Goal: Navigation & Orientation: Find specific page/section

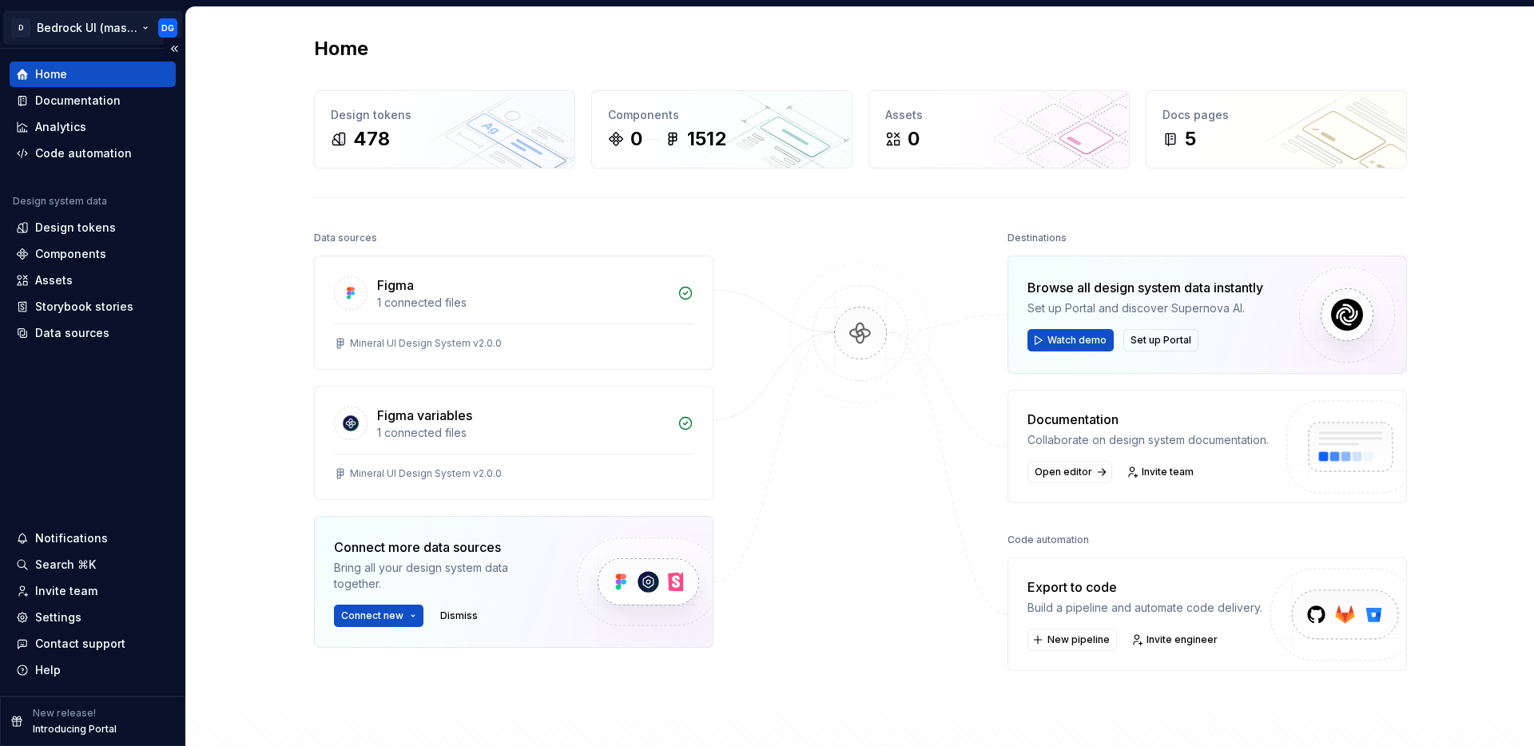
click at [131, 24] on html "D Bedrock UI (master) DG Home Documentation Analytics Code automation Design sy…" at bounding box center [767, 373] width 1534 height 746
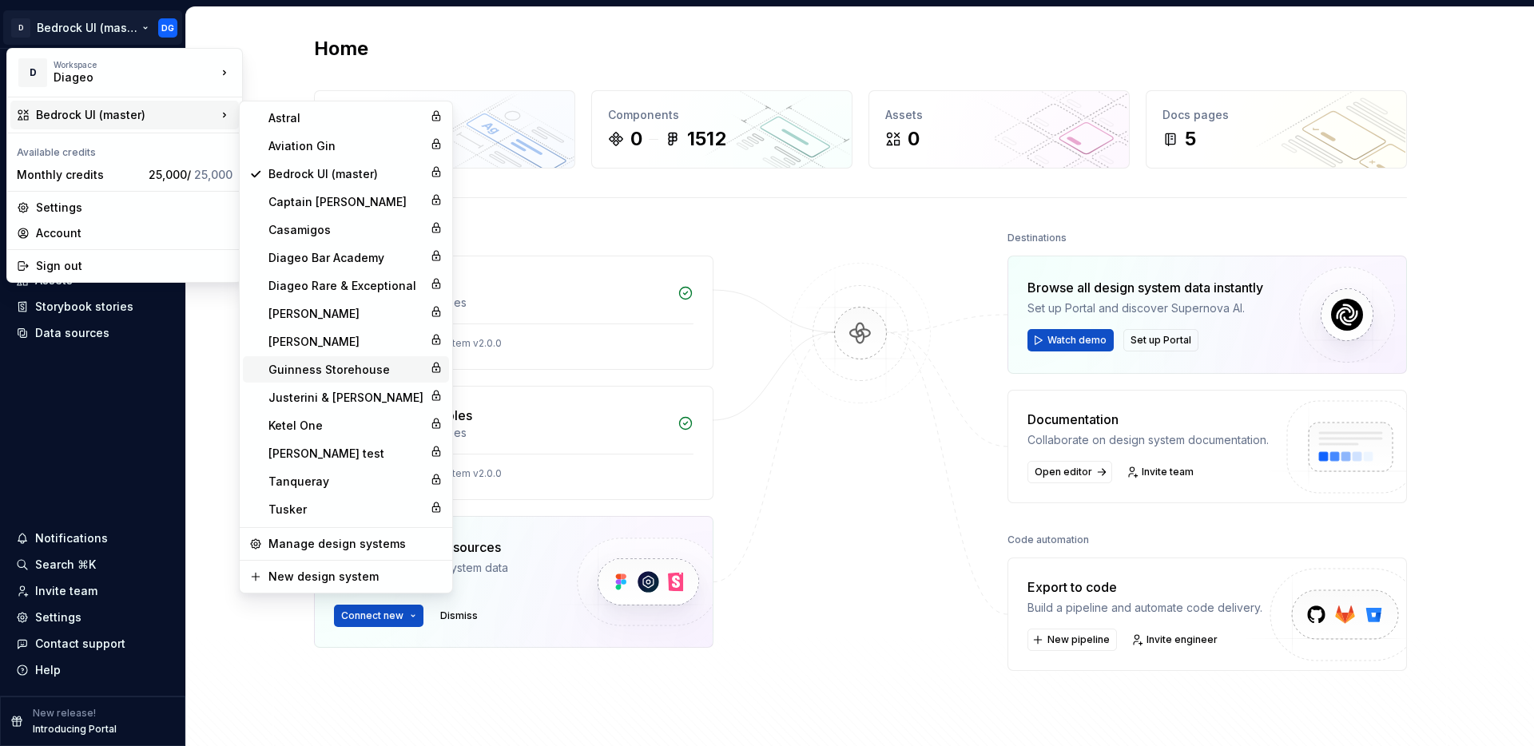
click at [329, 370] on div "Guinness Storehouse" at bounding box center [345, 370] width 155 height 16
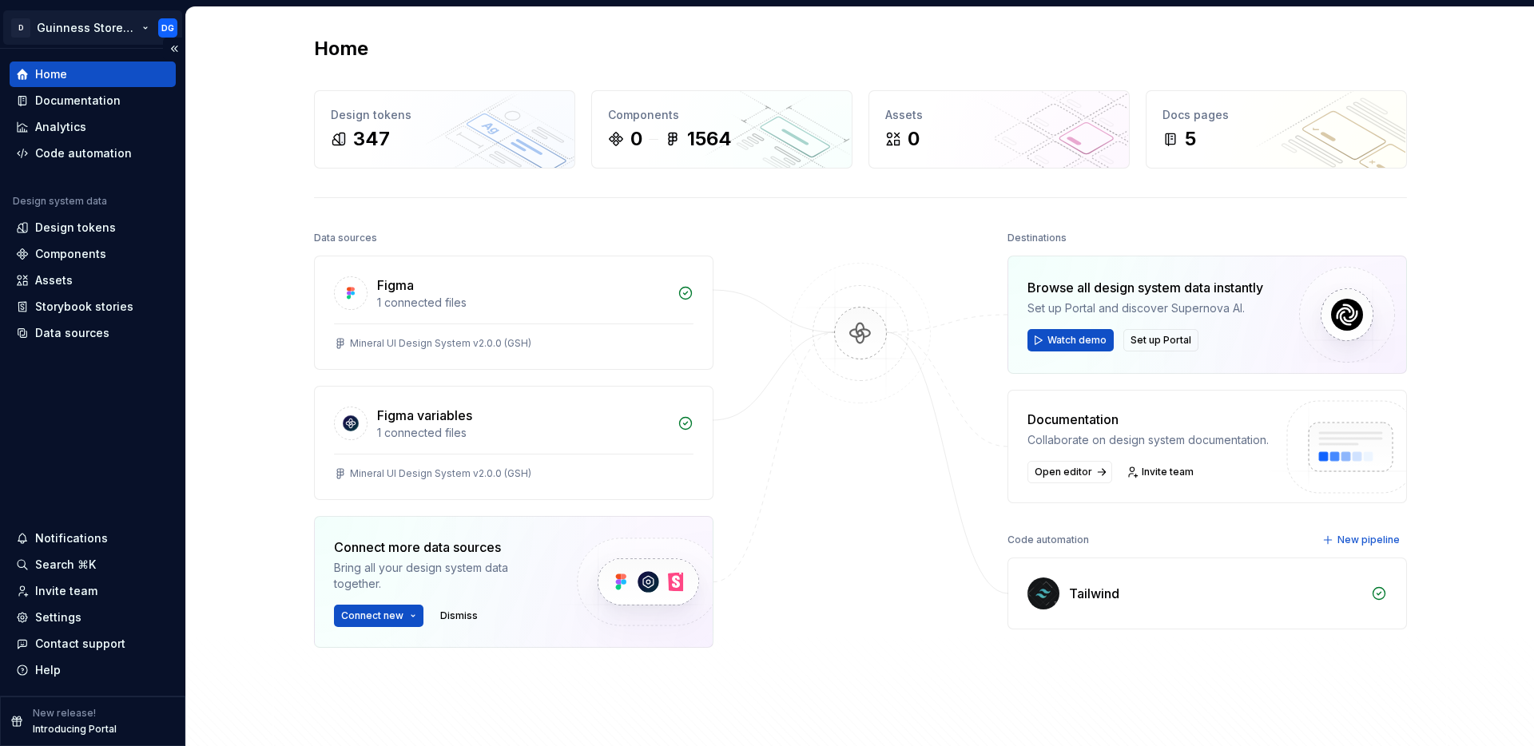
click at [126, 30] on html "D Guinness Storehouse DG Home Documentation Analytics Code automation Design sy…" at bounding box center [767, 373] width 1534 height 746
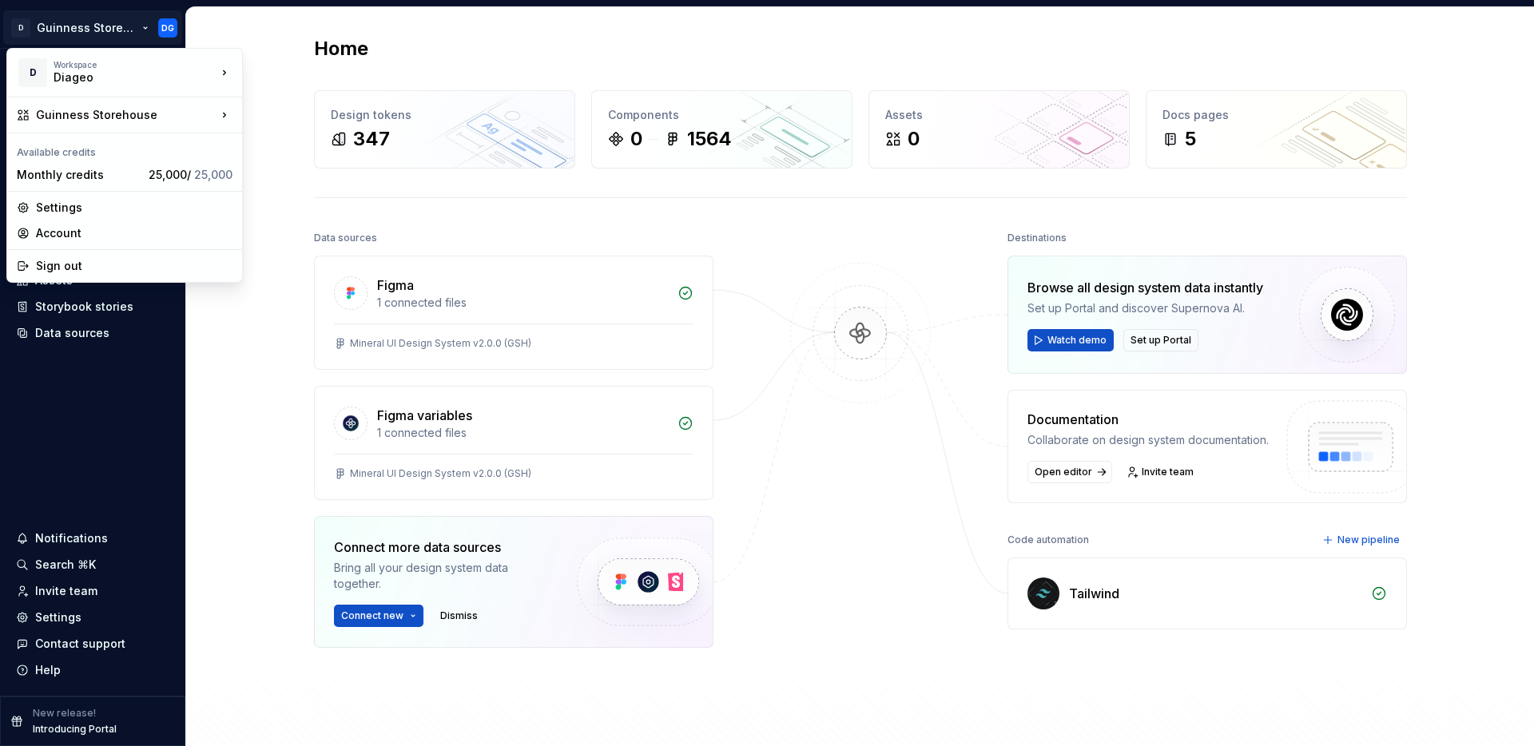
click at [217, 403] on html "D Guinness Storehouse DG Home Documentation Analytics Code automation Design sy…" at bounding box center [767, 373] width 1534 height 746
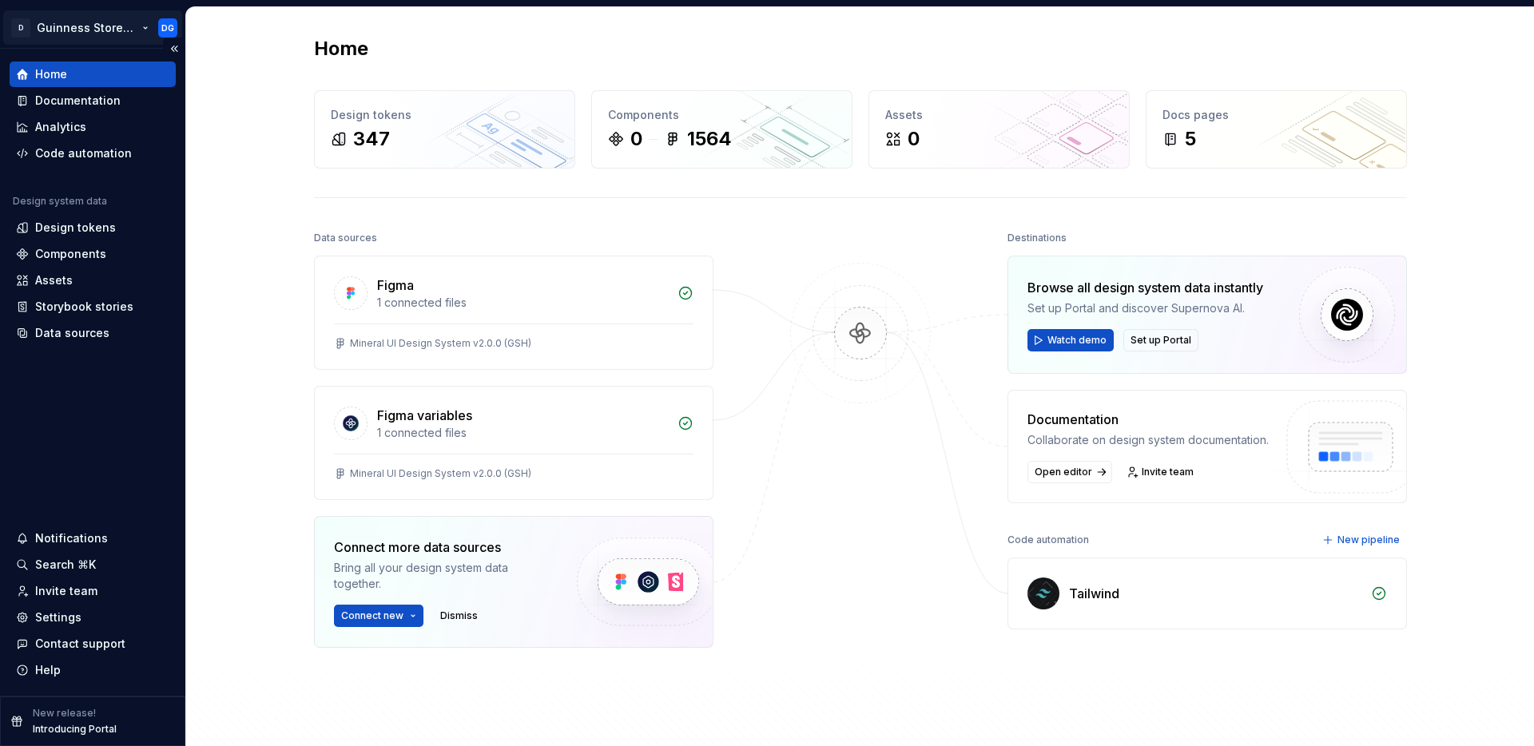
click at [132, 31] on html "D Guinness Storehouse DG Home Documentation Analytics Code automation Design sy…" at bounding box center [767, 373] width 1534 height 746
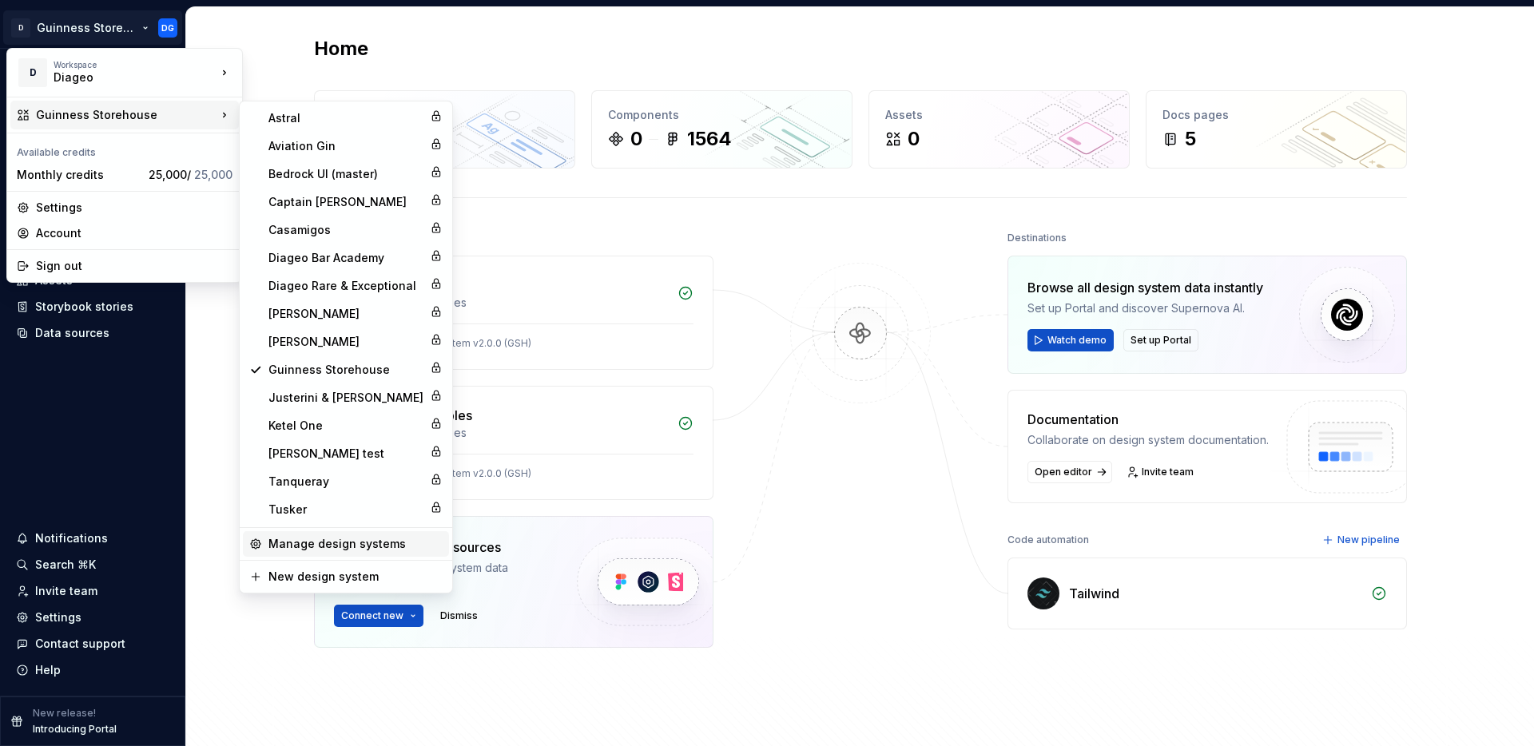
click at [305, 537] on div "Manage design systems" at bounding box center [355, 544] width 174 height 16
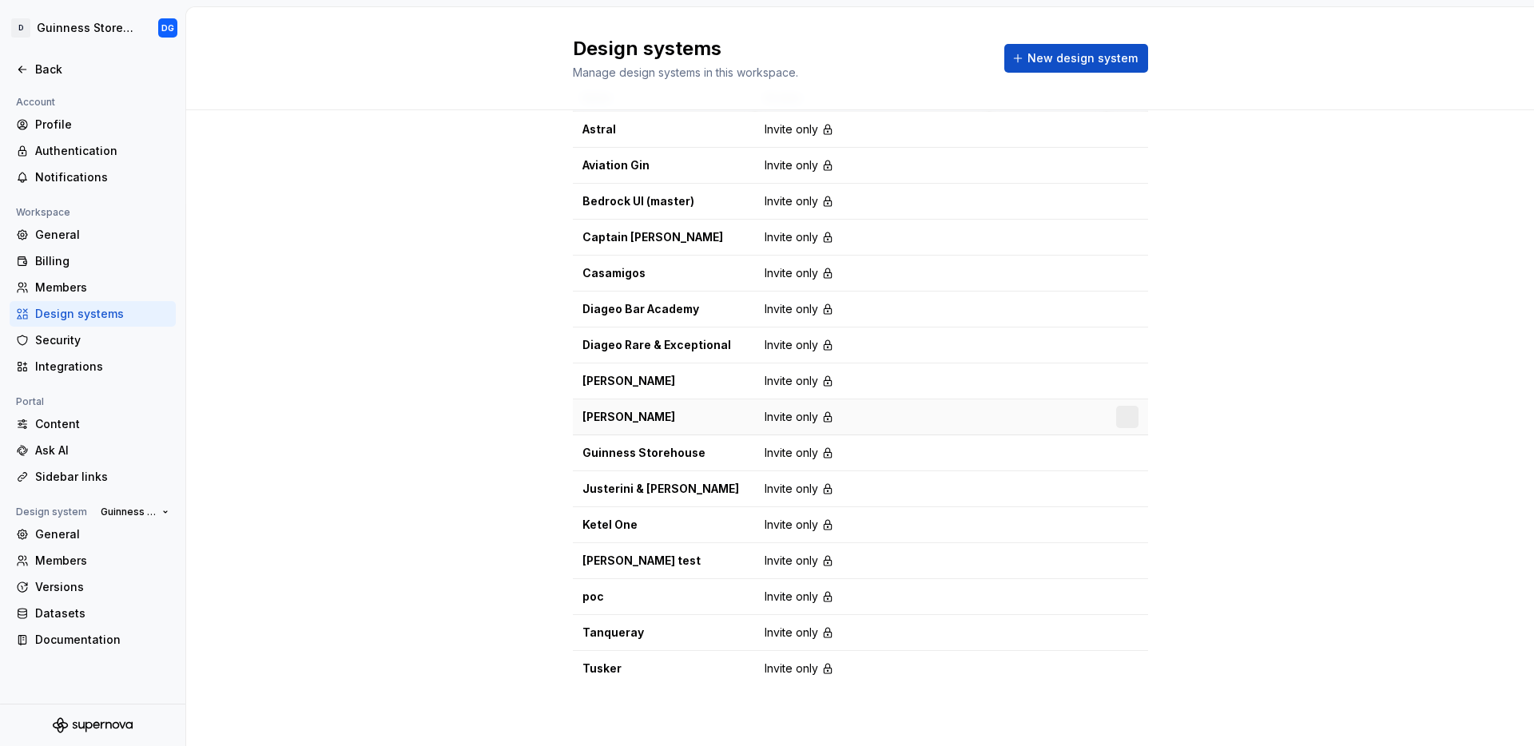
scroll to position [54, 0]
click at [658, 456] on div "Guinness Storehouse" at bounding box center [663, 452] width 163 height 16
click at [883, 456] on td "Invite only" at bounding box center [872, 453] width 234 height 36
click at [1120, 449] on html "D Guinness Storehouse DG Back Account Profile Authentication Notifications Work…" at bounding box center [767, 373] width 1534 height 746
click at [1161, 510] on div "Design system settings" at bounding box center [1215, 509] width 152 height 16
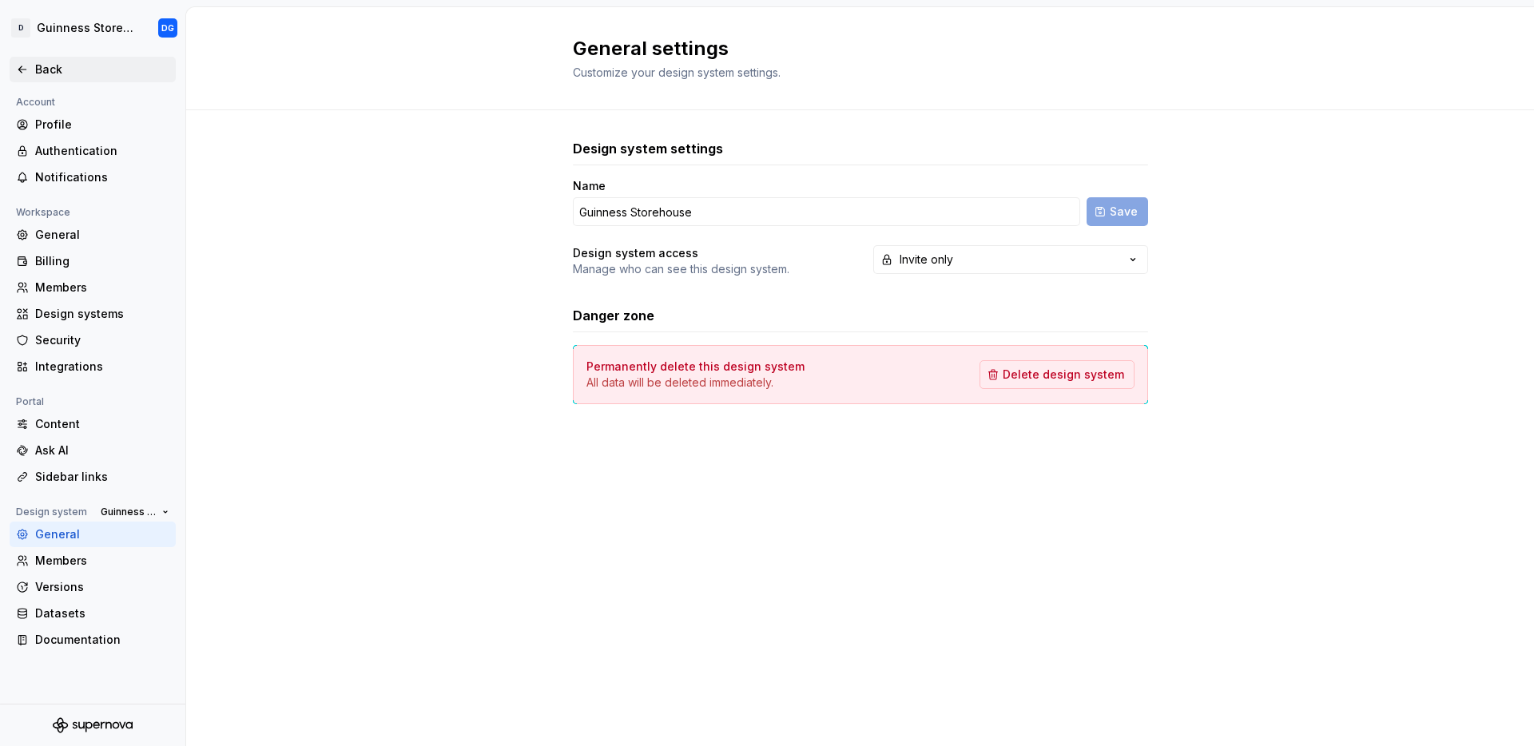
click at [51, 65] on div "Back" at bounding box center [102, 70] width 134 height 16
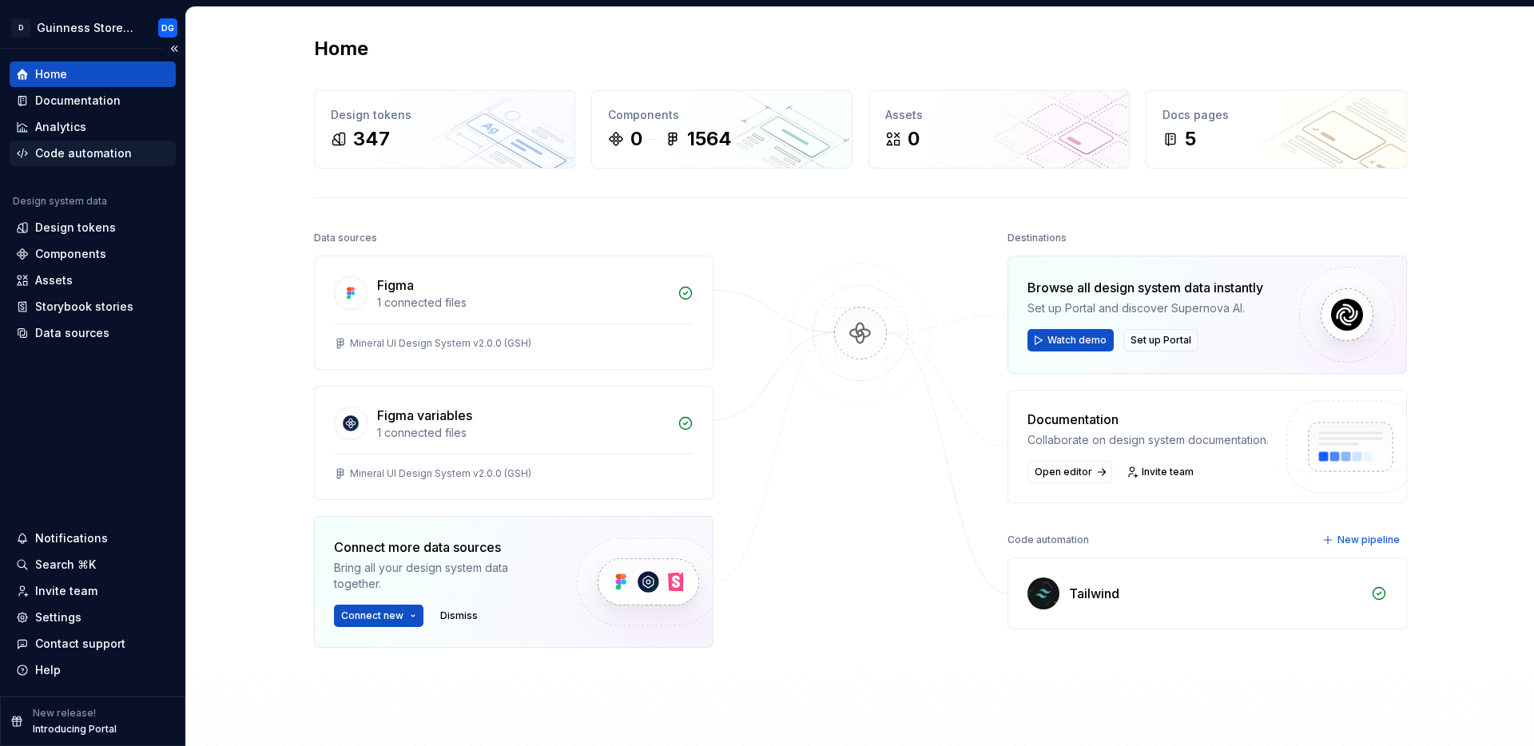
click at [77, 156] on div "Code automation" at bounding box center [83, 153] width 97 height 16
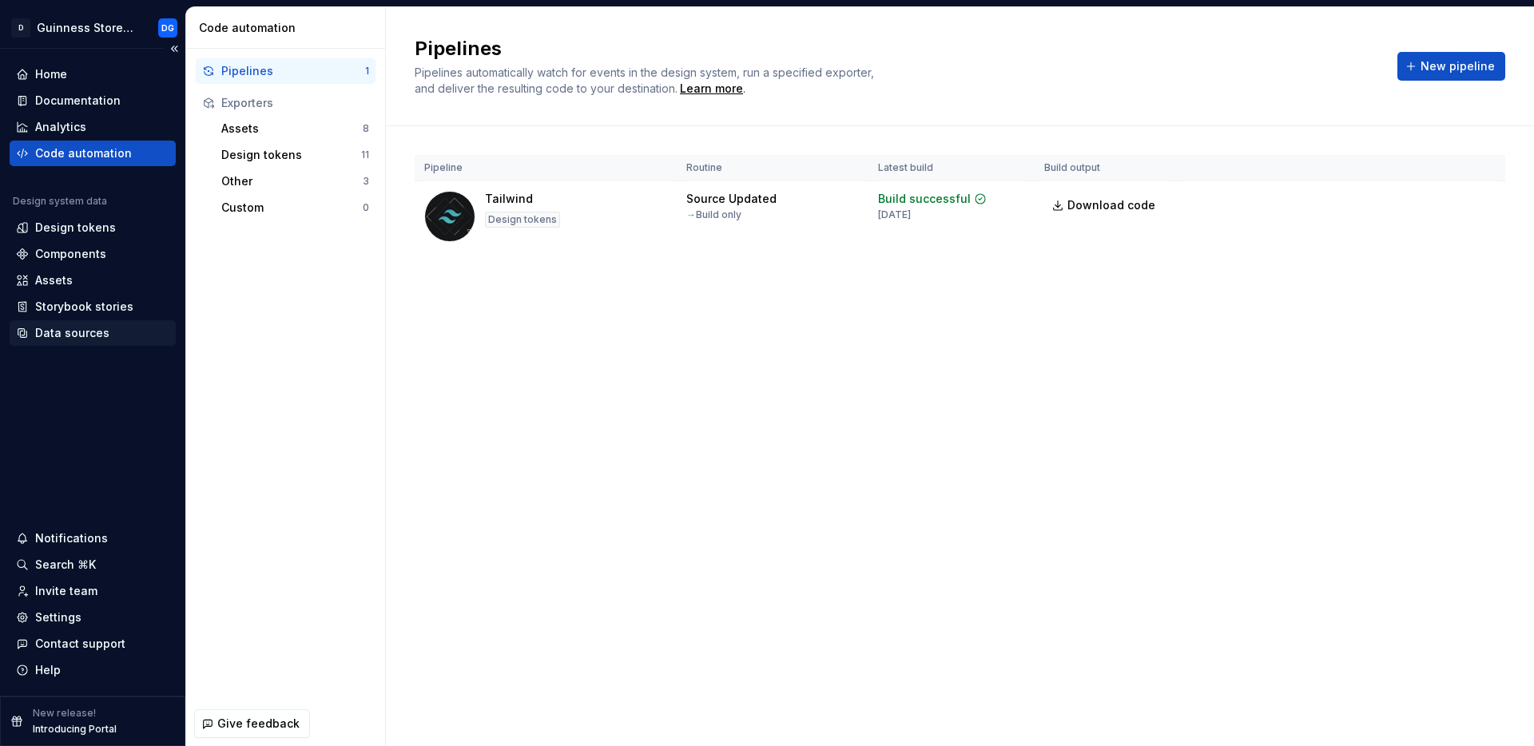
click at [89, 337] on div "Data sources" at bounding box center [72, 333] width 74 height 16
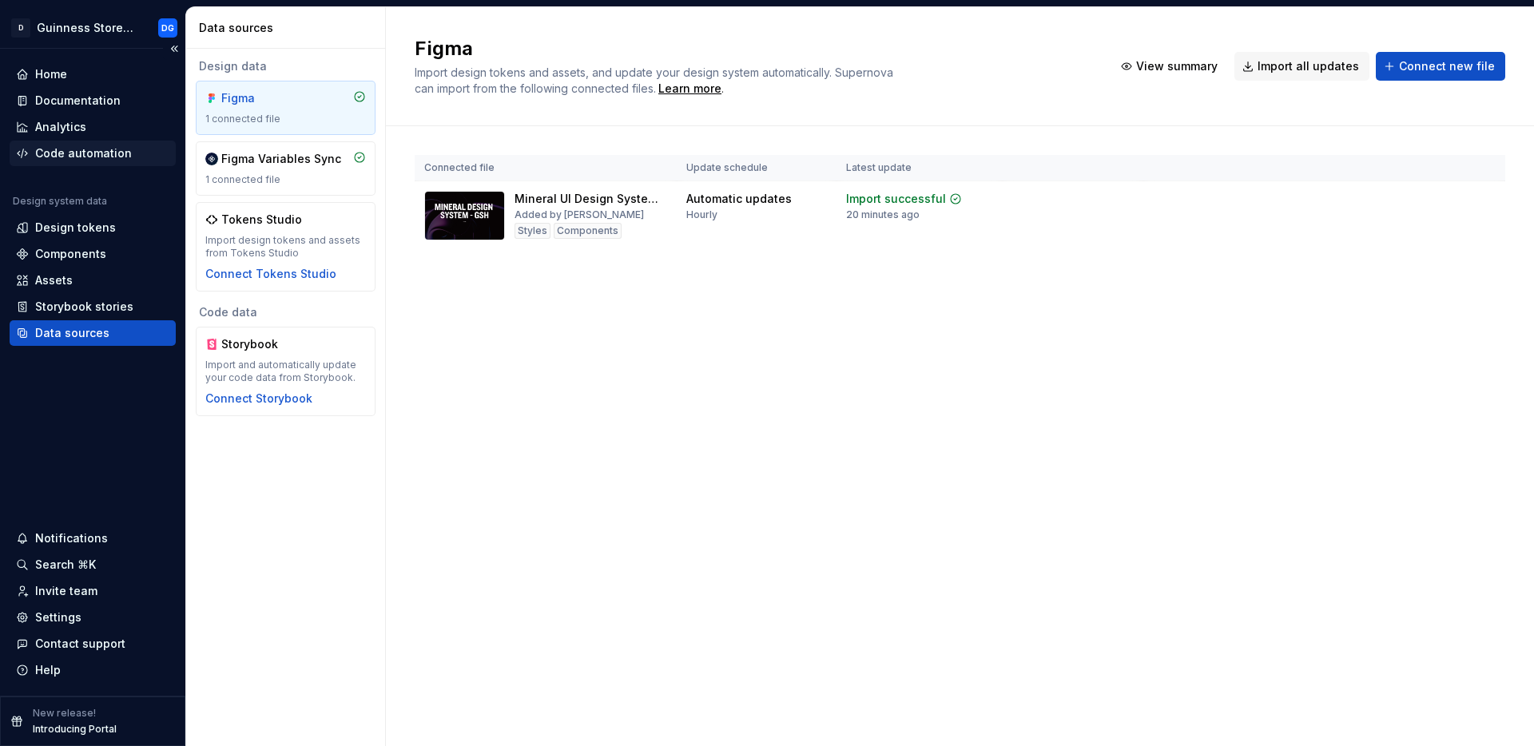
click at [77, 162] on div "Code automation" at bounding box center [93, 154] width 166 height 26
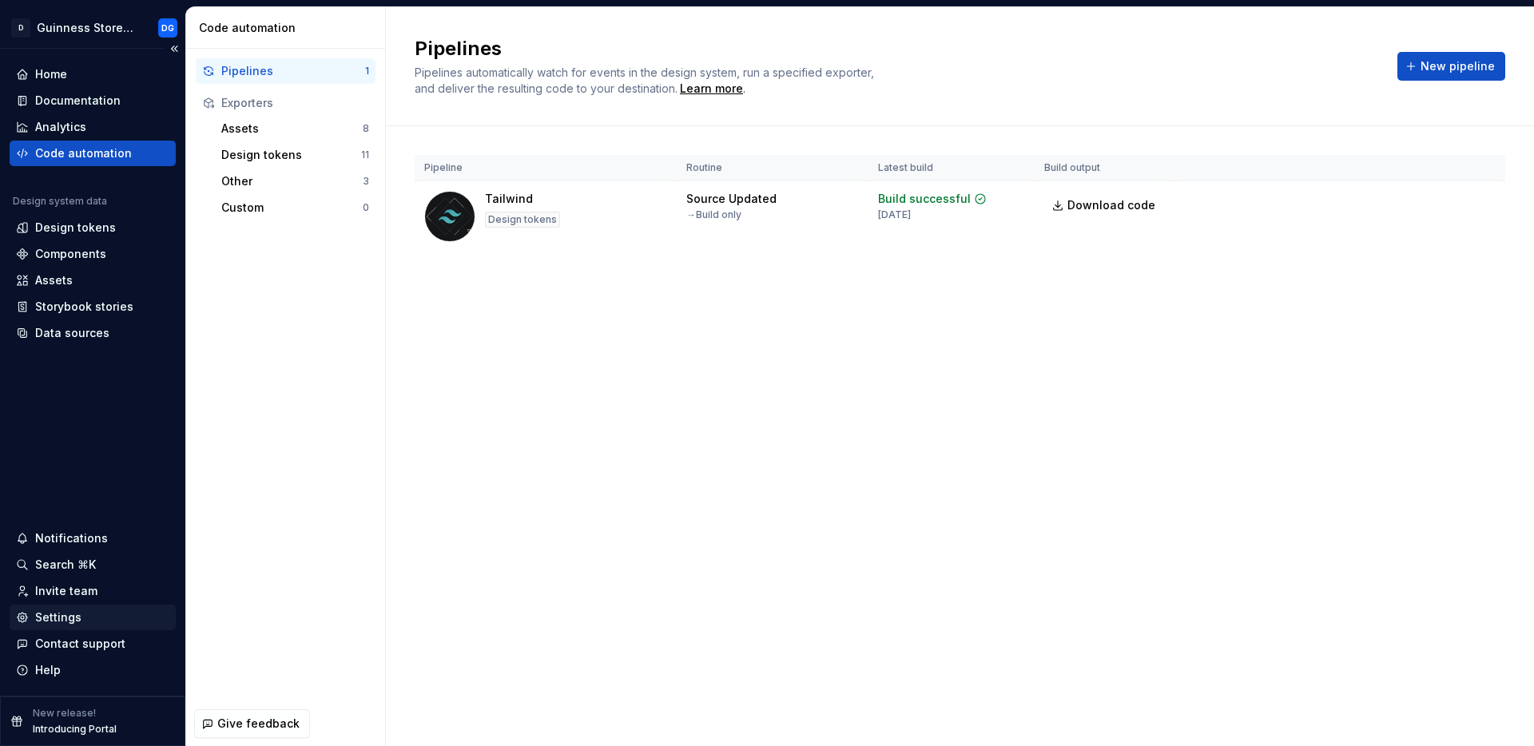
click at [61, 617] on div "Settings" at bounding box center [58, 617] width 46 height 16
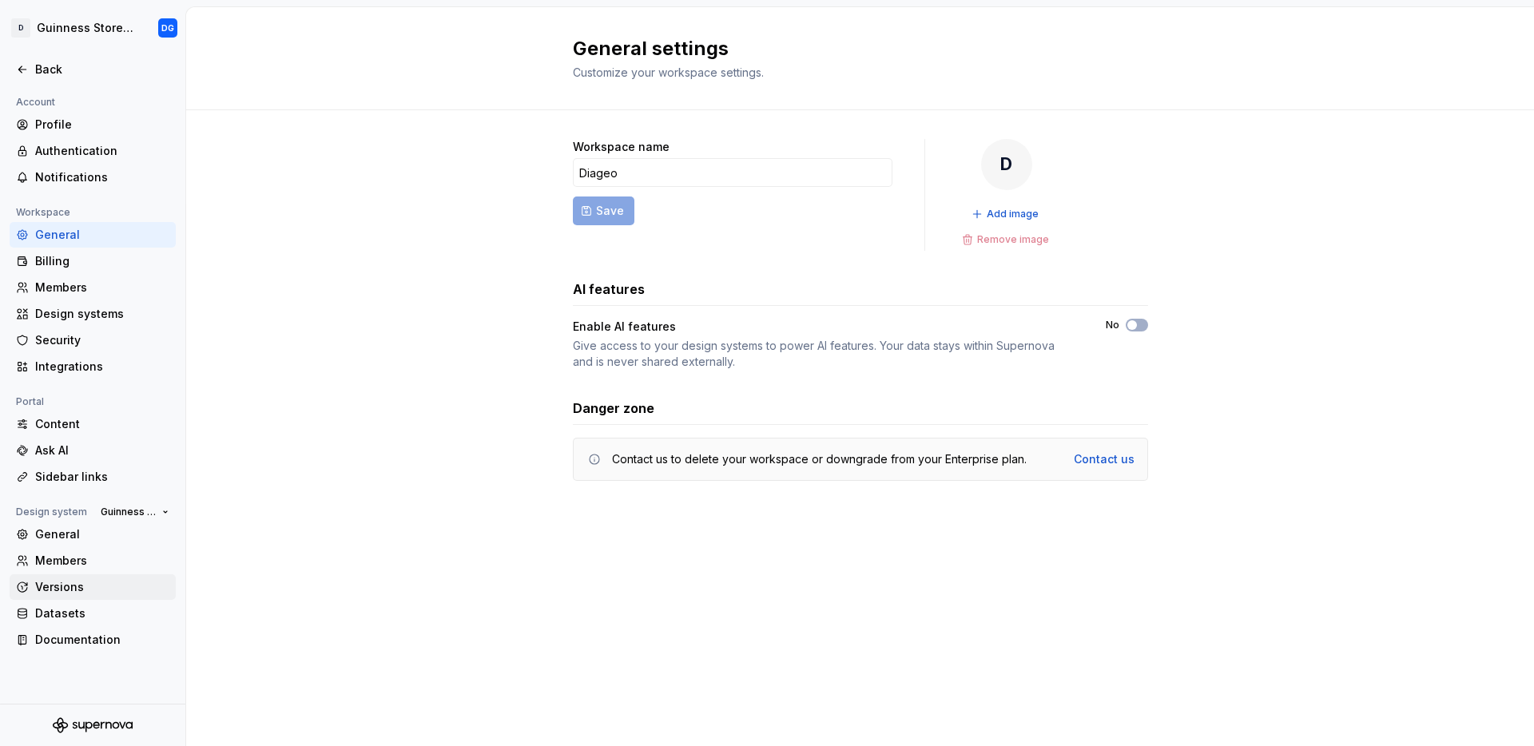
click at [68, 580] on div "Versions" at bounding box center [102, 587] width 134 height 16
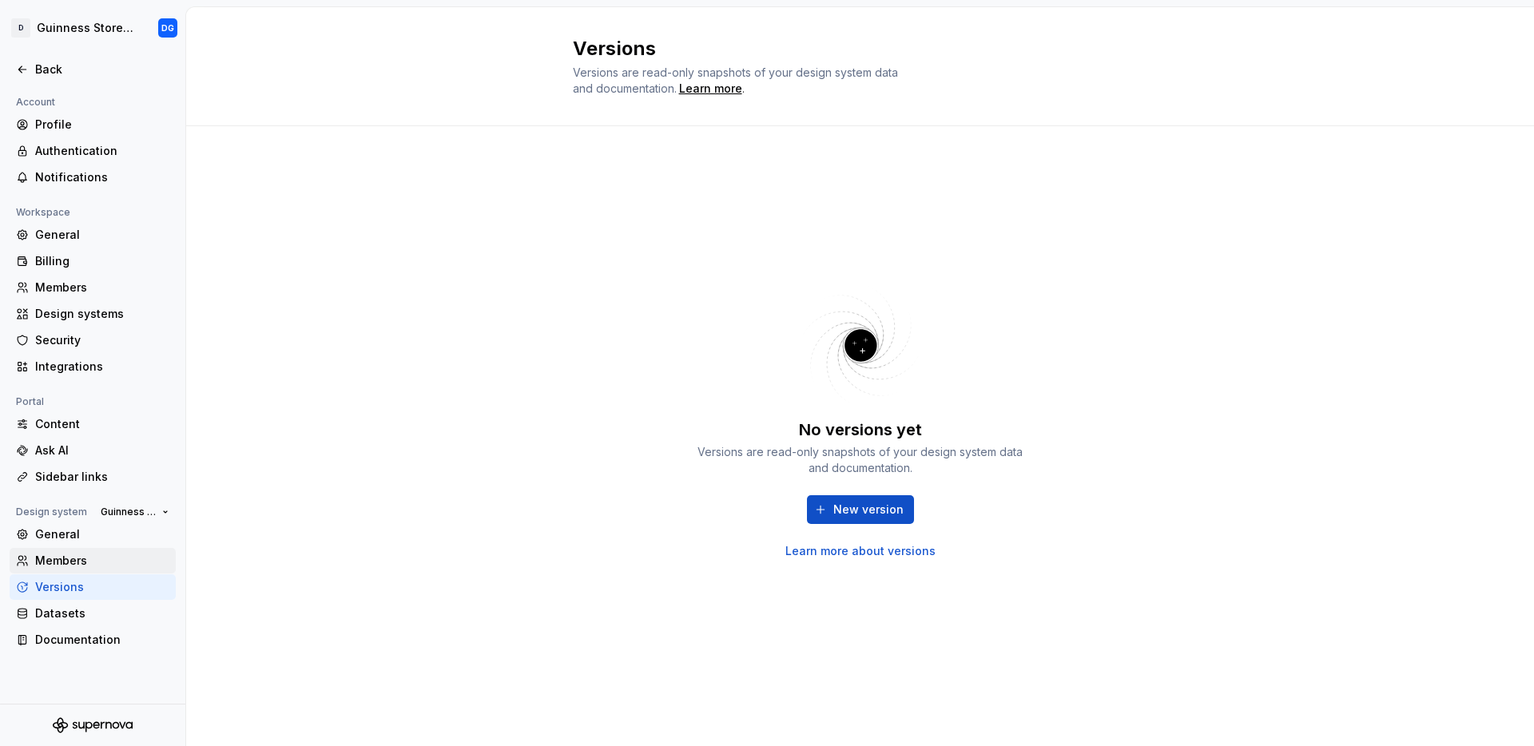
click at [70, 561] on div "Members" at bounding box center [102, 561] width 134 height 16
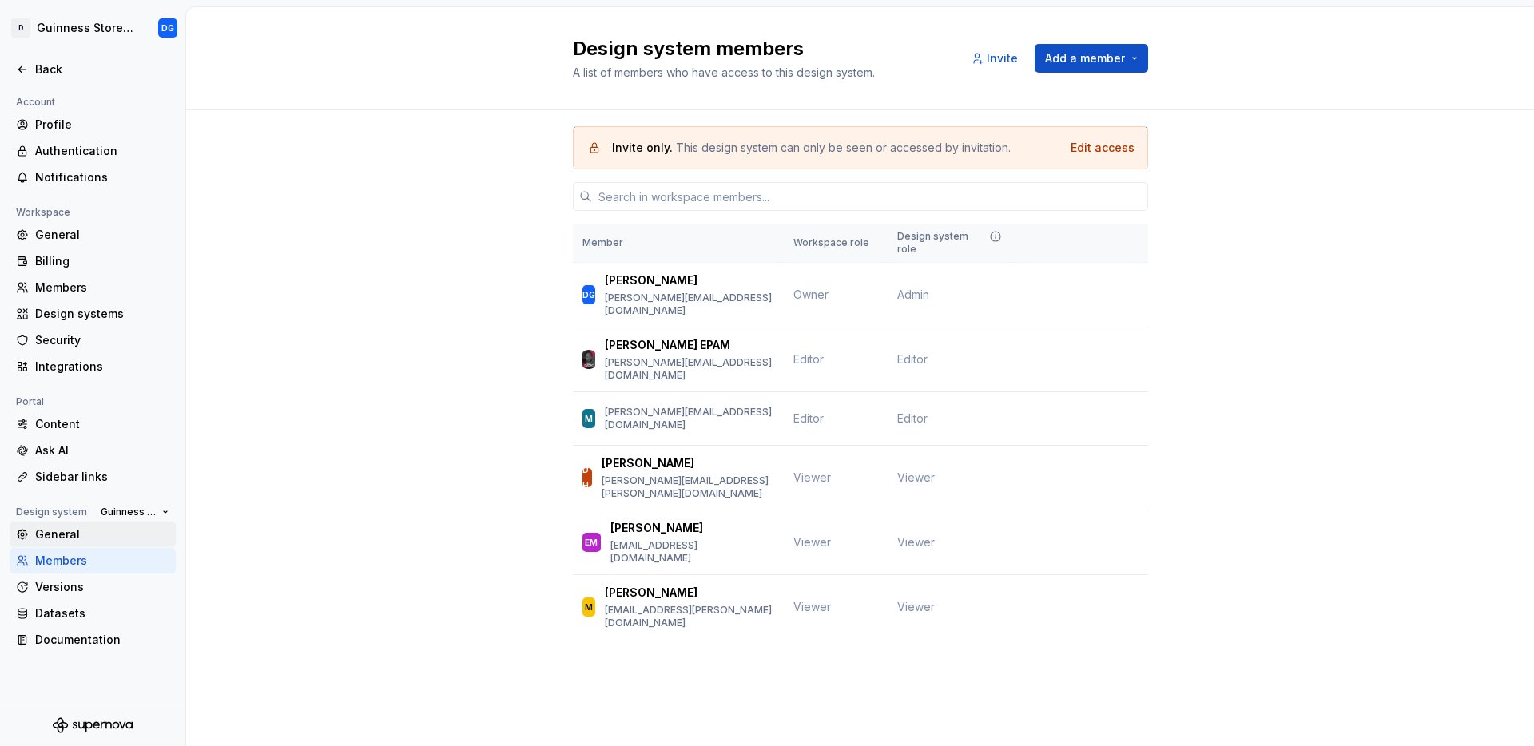
click at [69, 536] on div "General" at bounding box center [102, 534] width 134 height 16
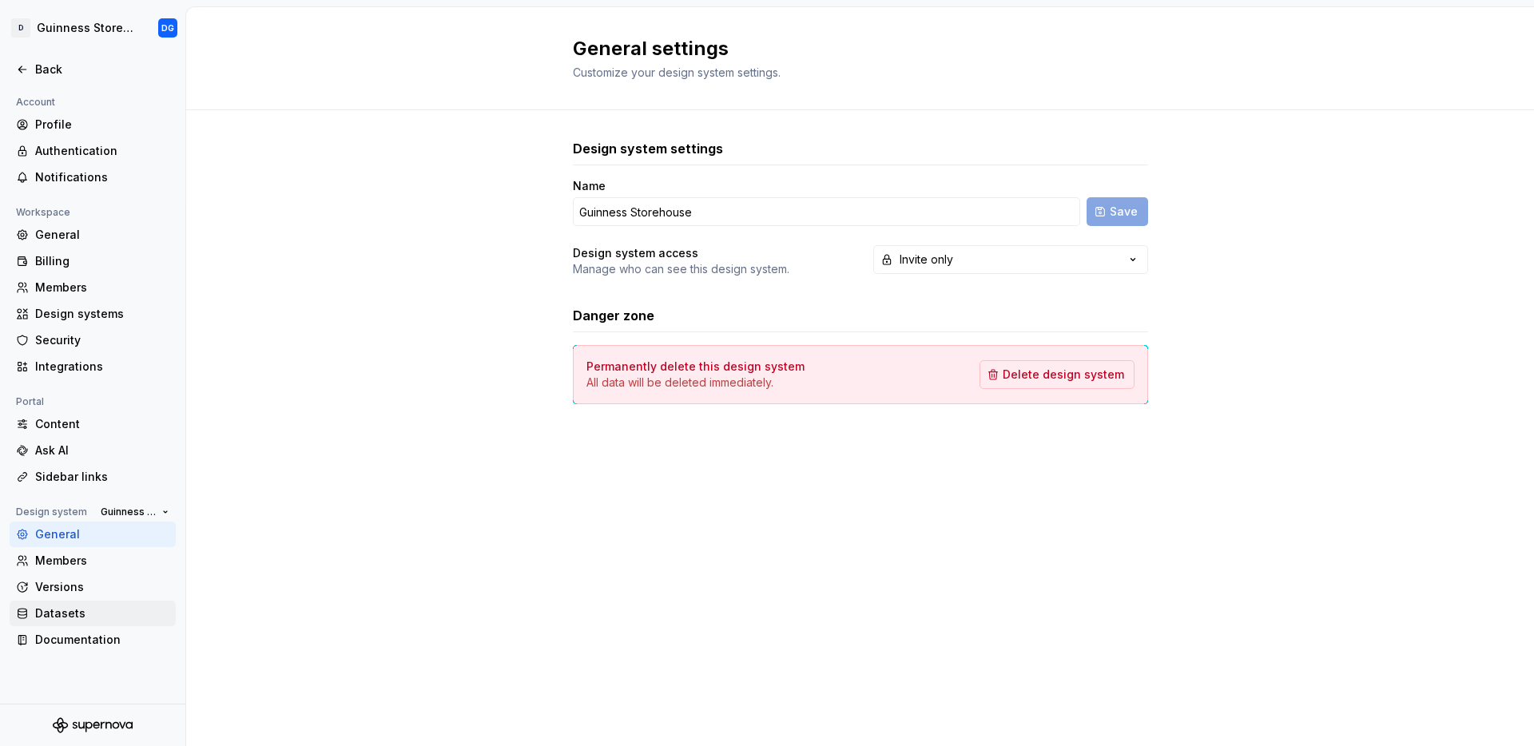
click at [65, 616] on div "Datasets" at bounding box center [102, 613] width 134 height 16
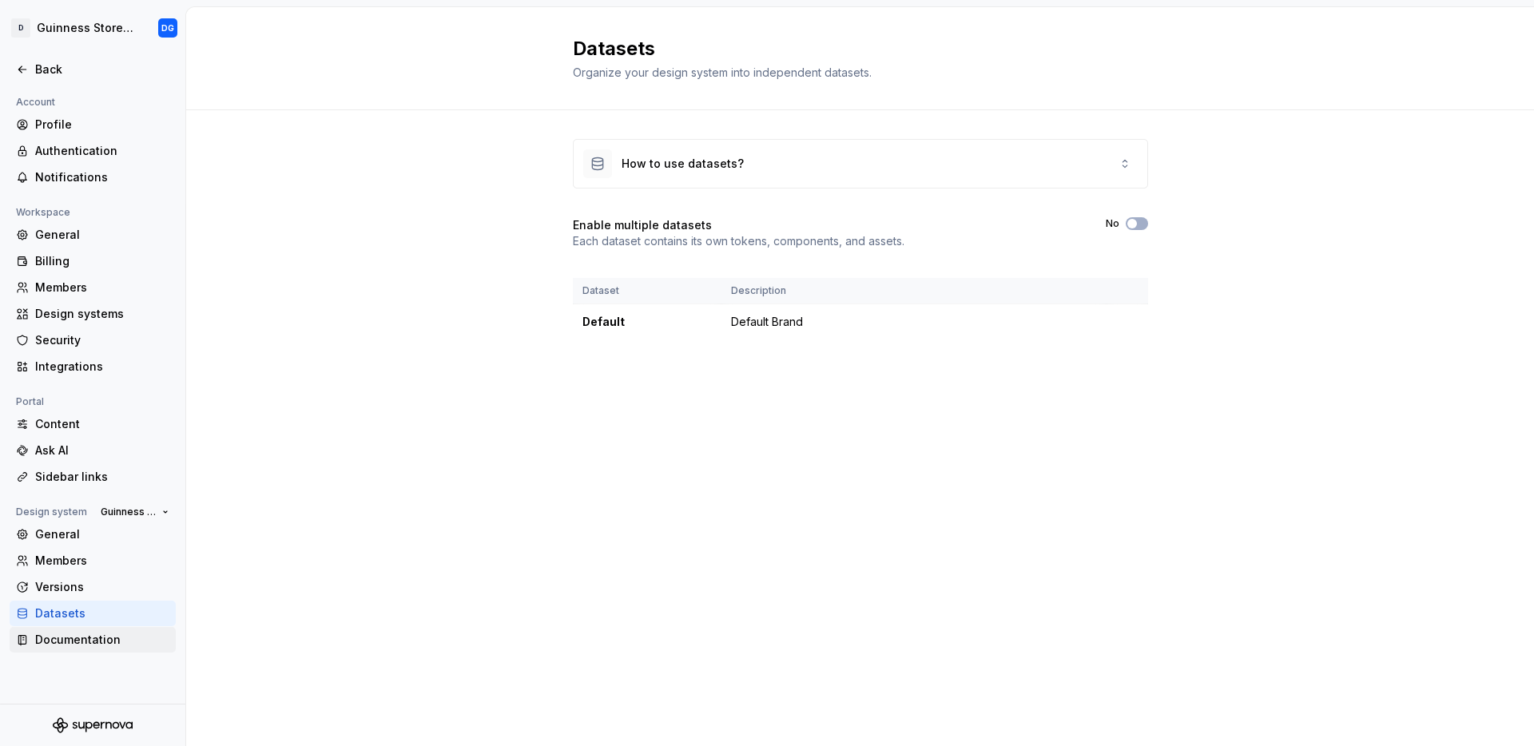
click at [89, 633] on div "Documentation" at bounding box center [102, 640] width 134 height 16
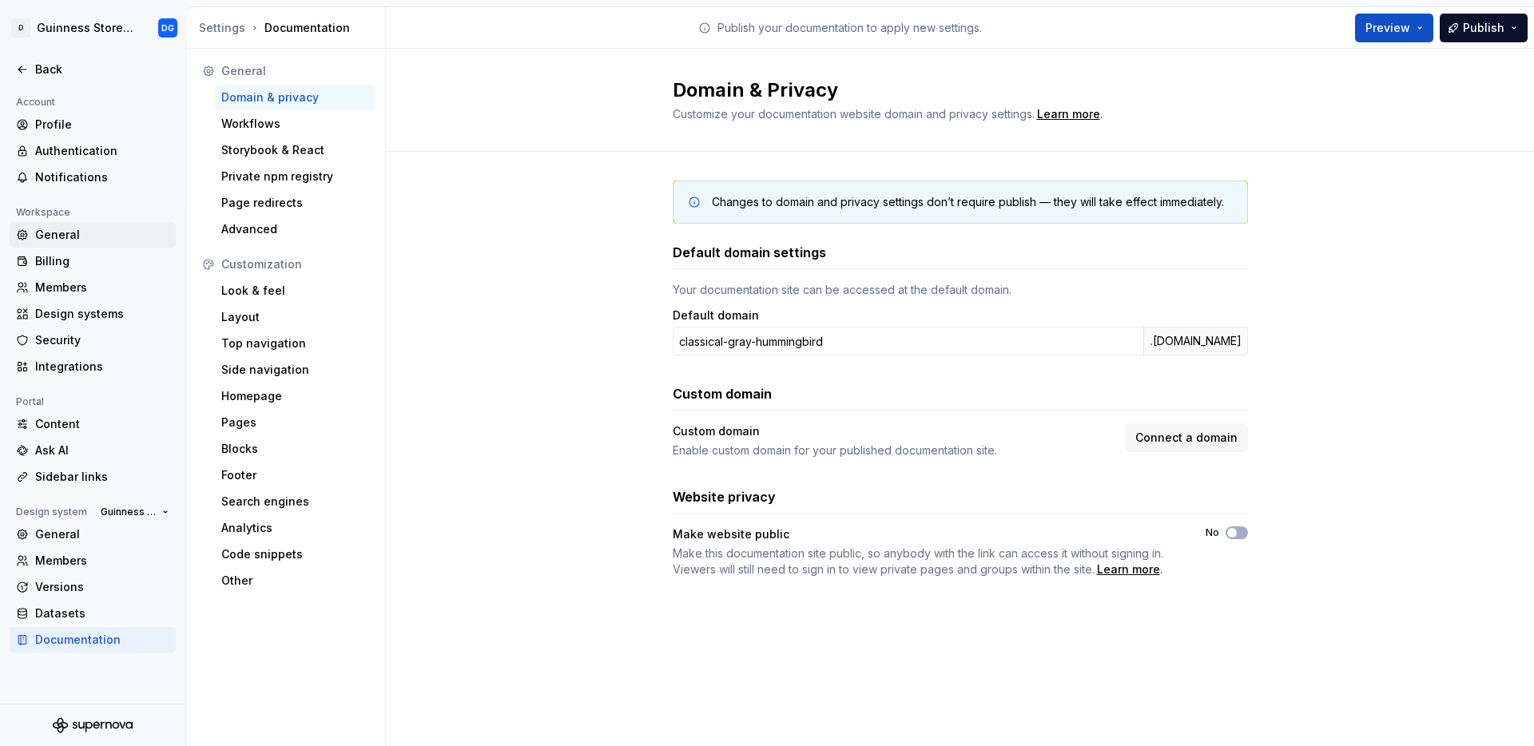
click at [90, 235] on div "General" at bounding box center [102, 235] width 134 height 16
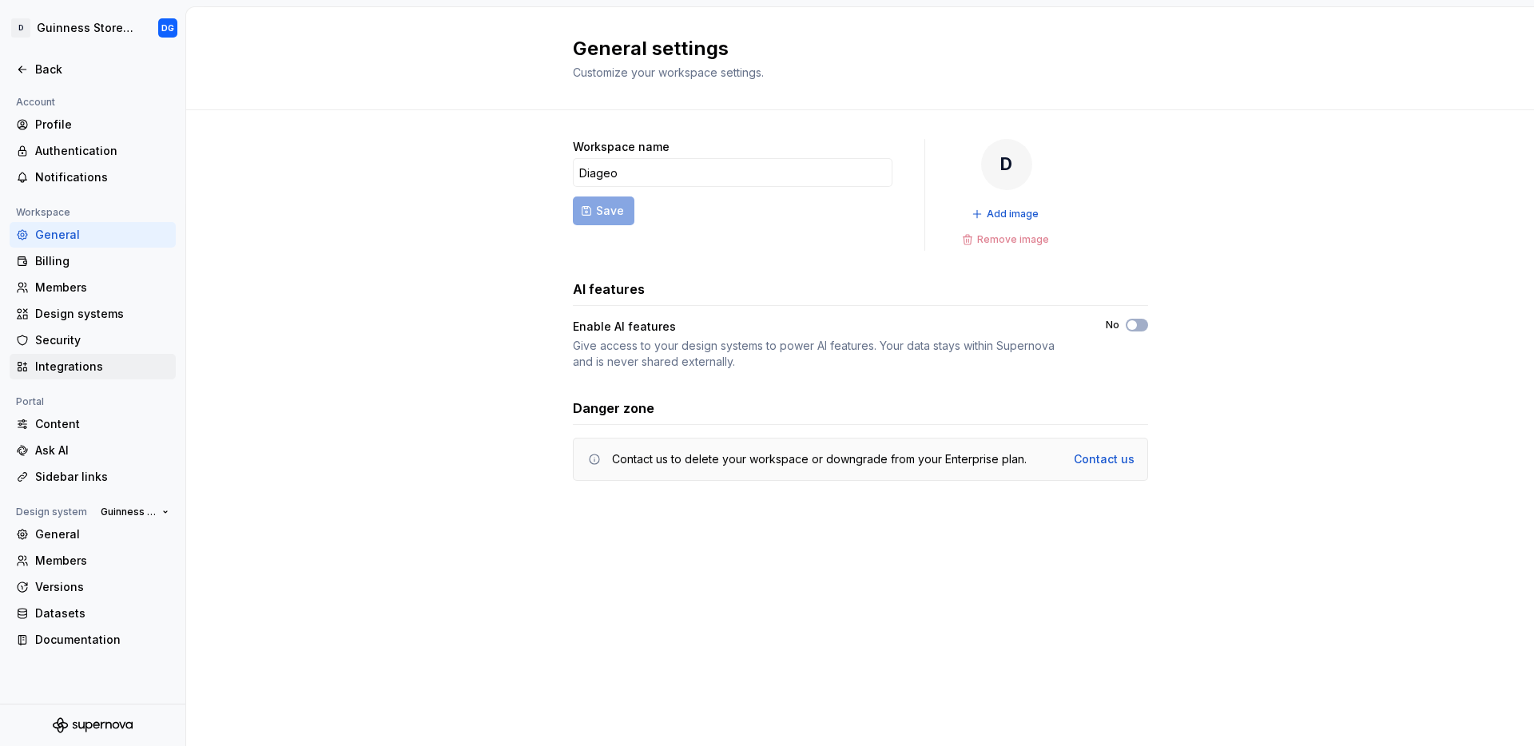
click at [68, 363] on div "Integrations" at bounding box center [102, 367] width 134 height 16
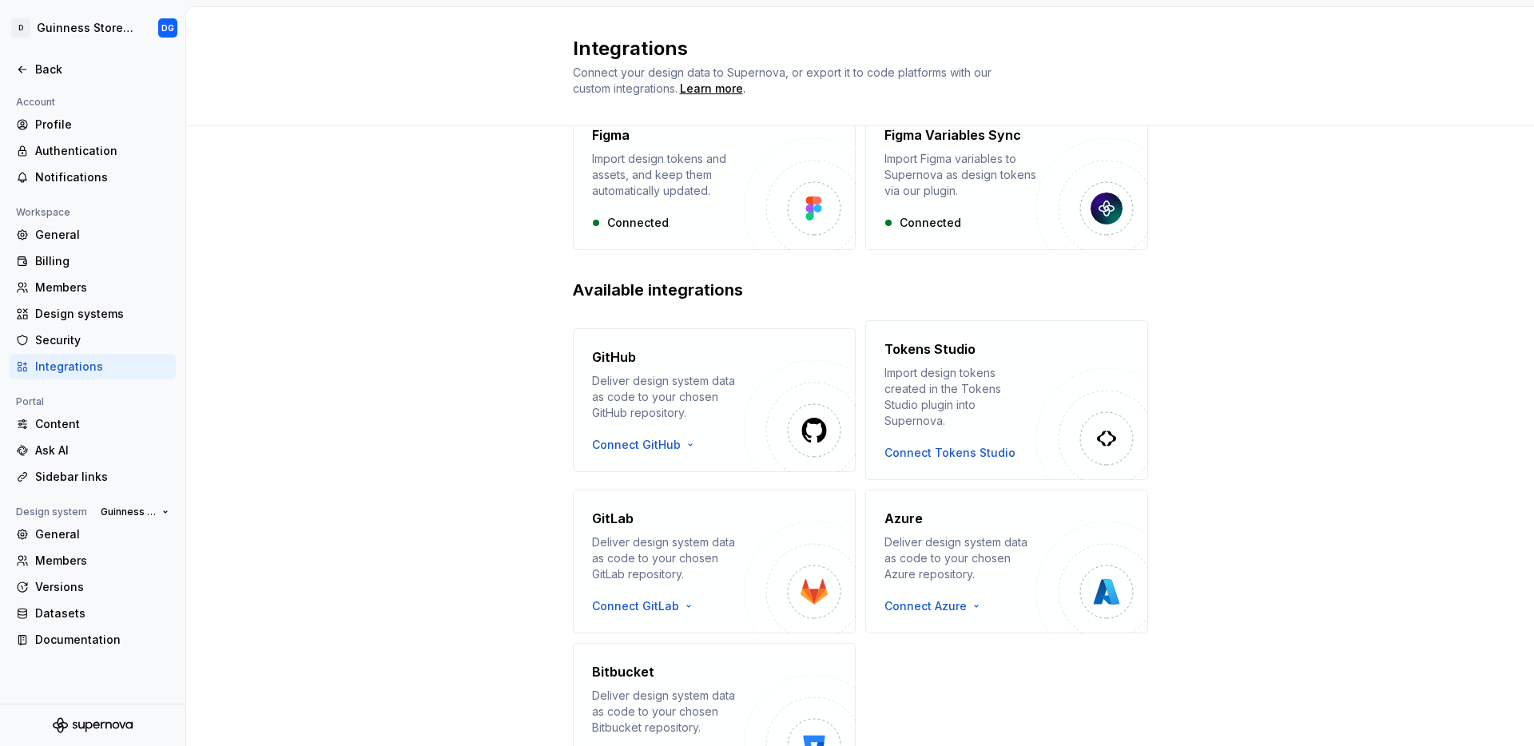
scroll to position [176, 0]
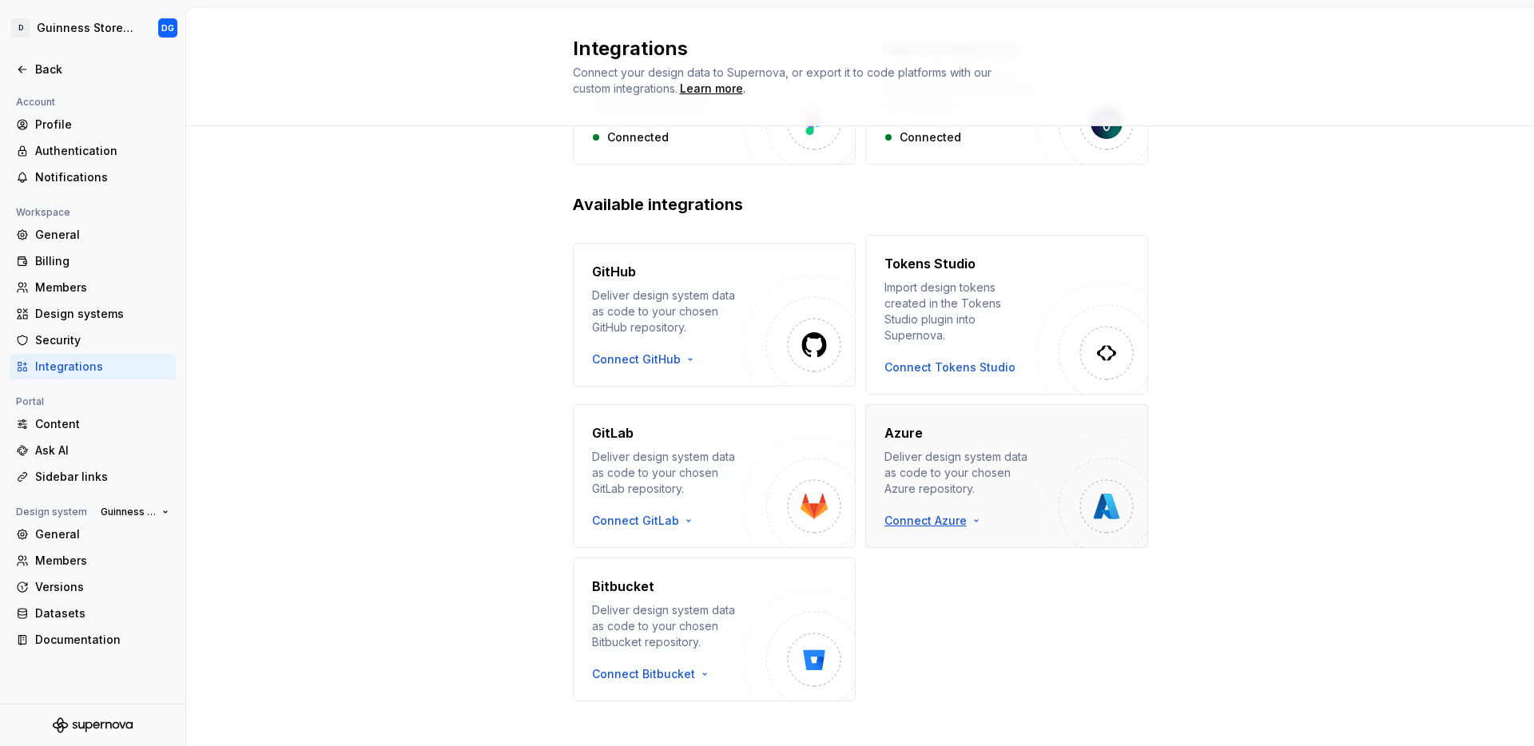
click at [950, 505] on html "D Guinness Storehouse DG Back Account Profile Authentication Notifications Work…" at bounding box center [767, 373] width 1534 height 746
click at [1256, 566] on html "D Guinness Storehouse DG Back Account Profile Authentication Notifications Work…" at bounding box center [767, 373] width 1534 height 746
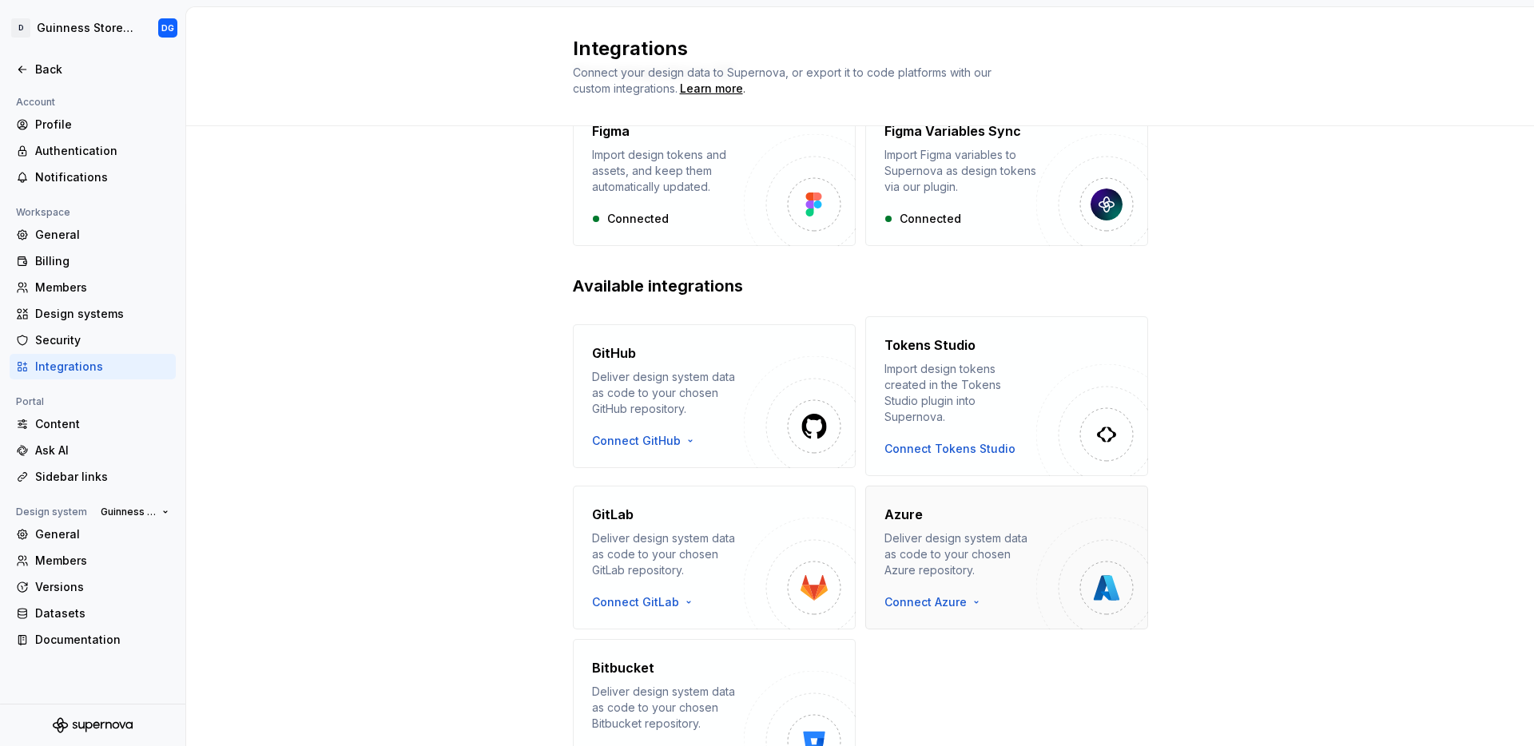
scroll to position [0, 0]
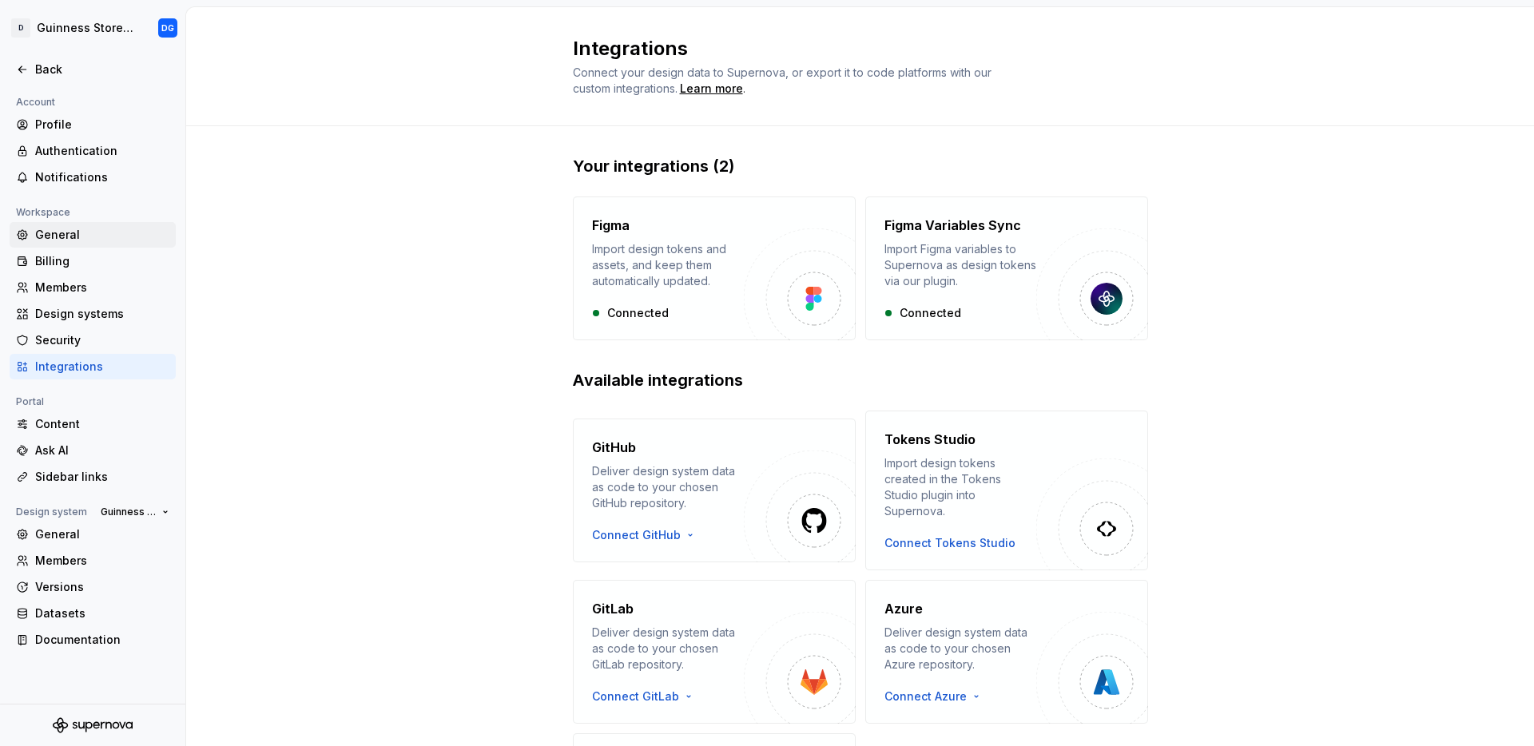
click at [68, 238] on div "General" at bounding box center [102, 235] width 134 height 16
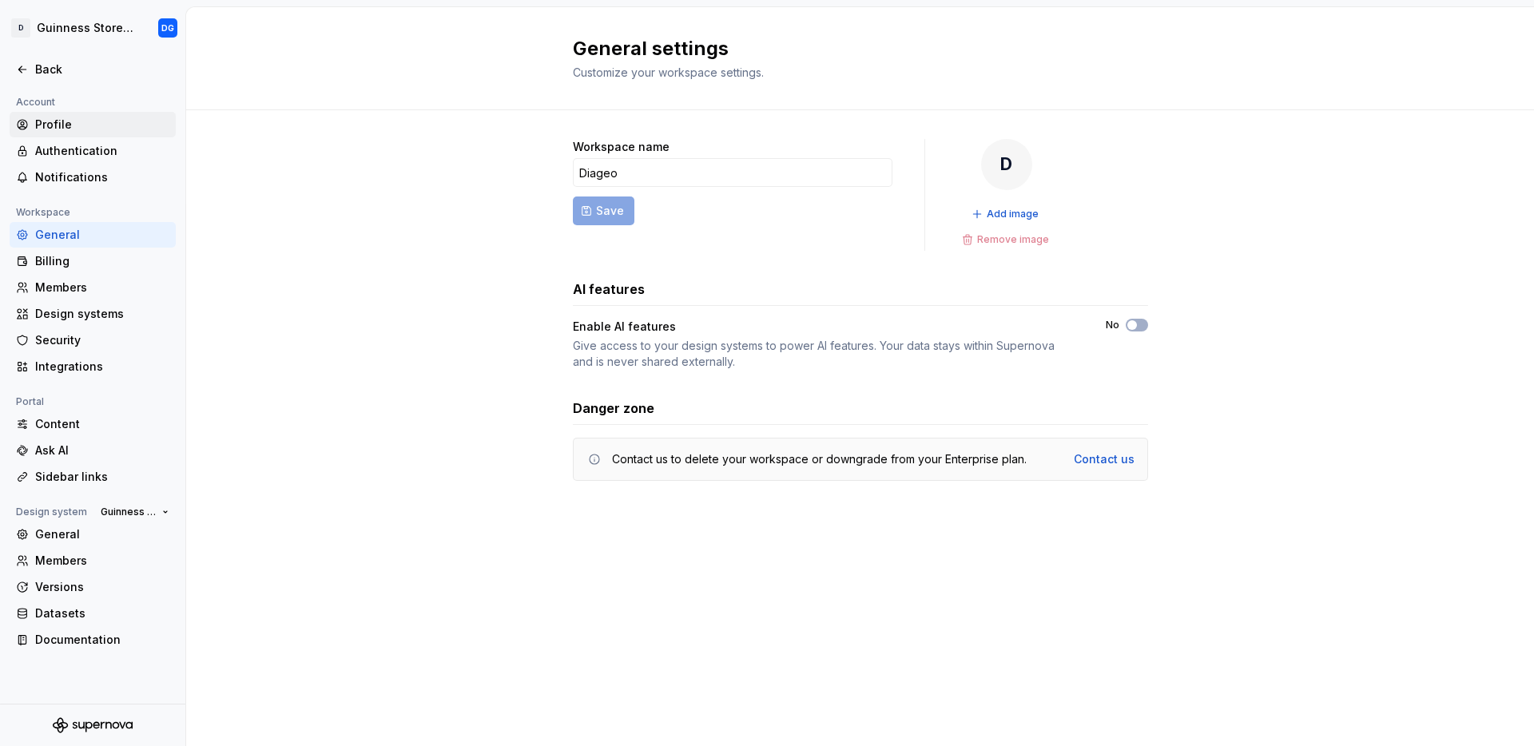
click at [63, 113] on div "Profile" at bounding box center [93, 125] width 166 height 26
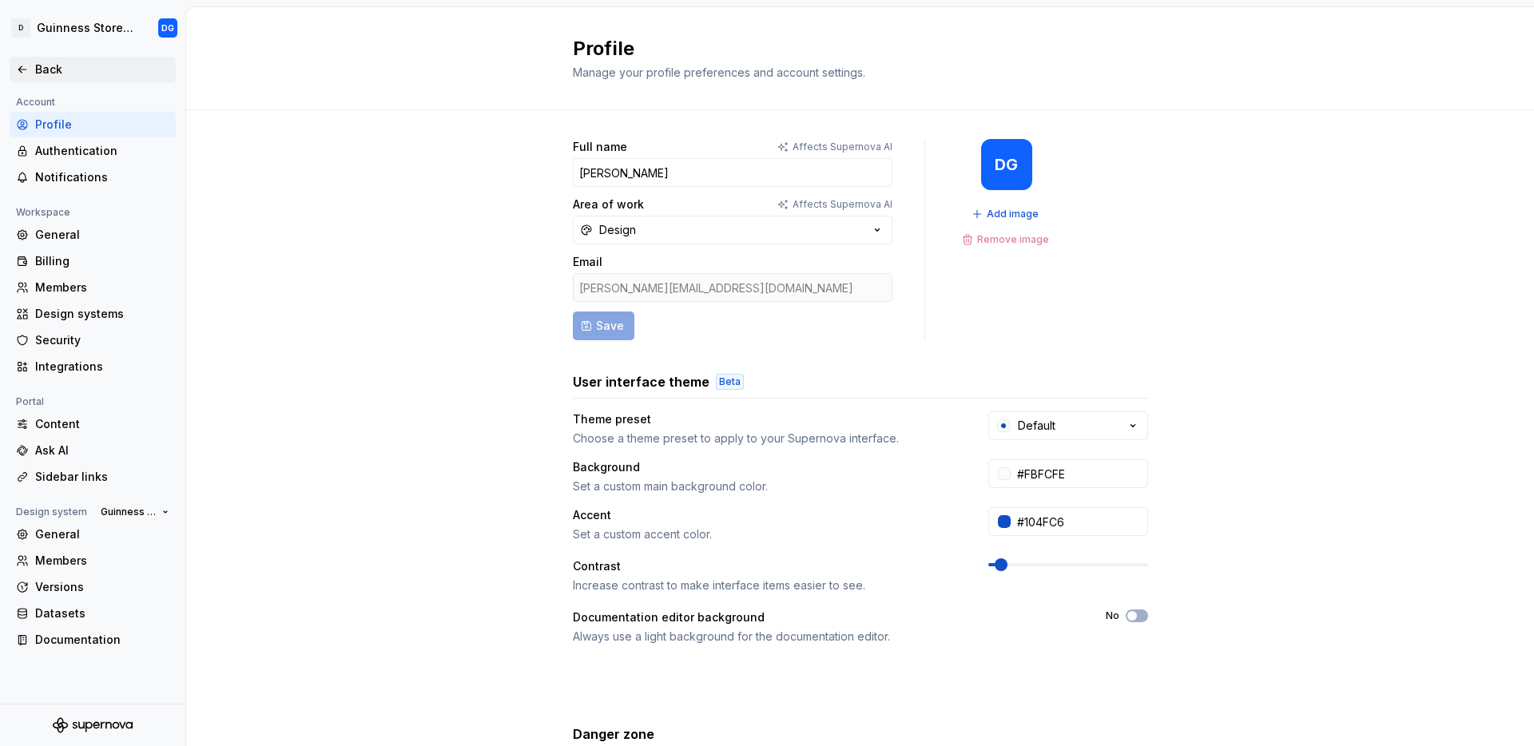
click at [27, 72] on icon at bounding box center [22, 69] width 13 height 13
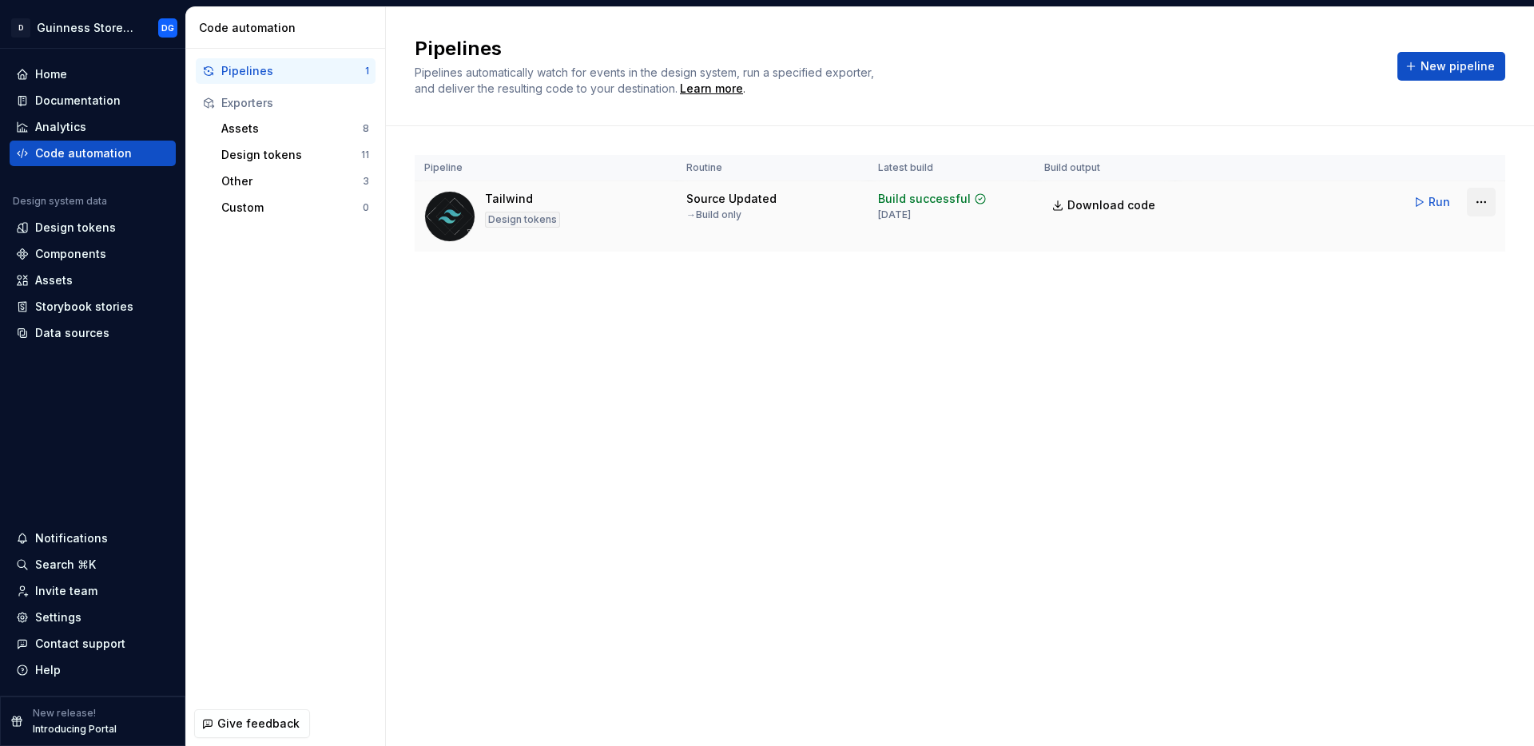
click at [1479, 203] on html "D Guinness Storehouse DG Home Documentation Analytics Code automation Design sy…" at bounding box center [767, 373] width 1534 height 746
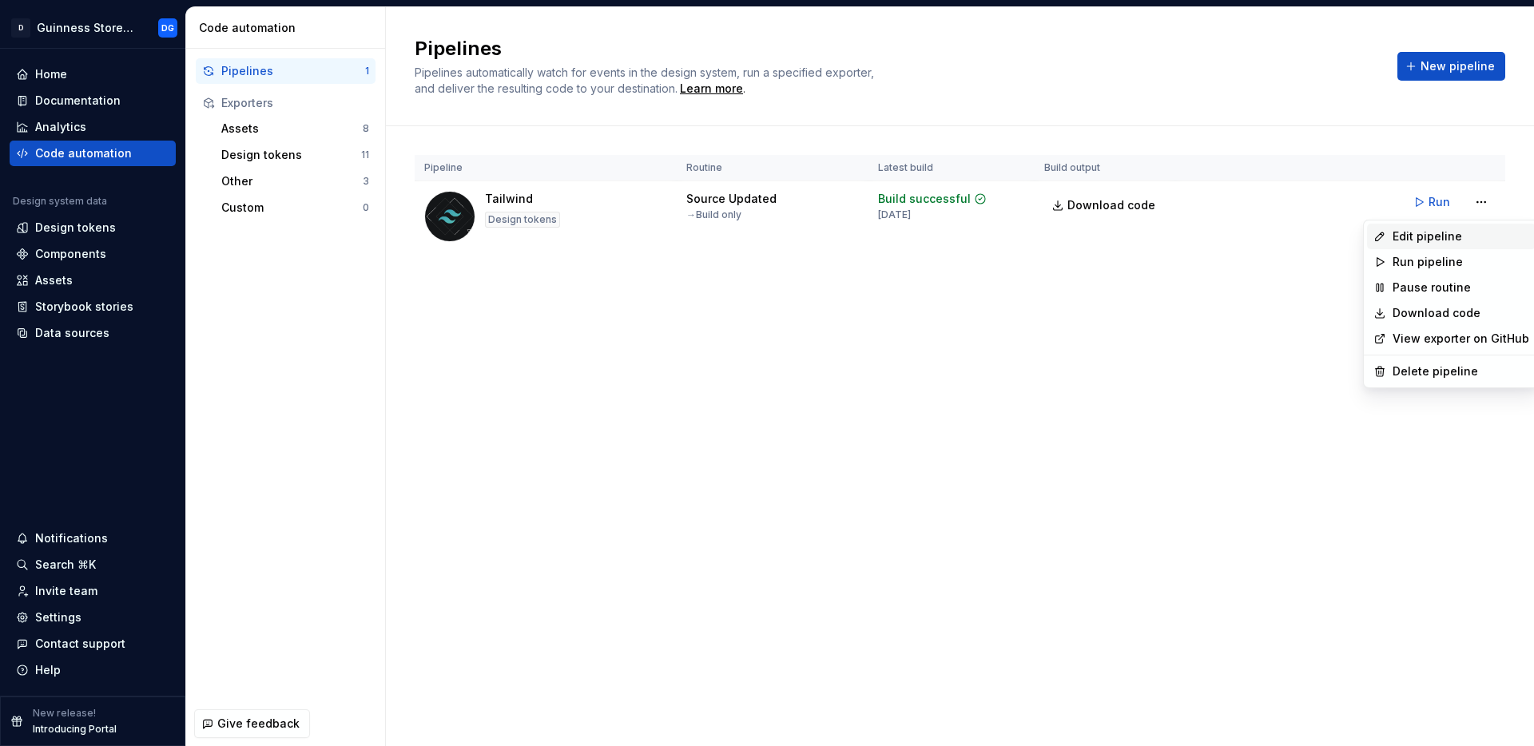
click at [1453, 236] on div "Edit pipeline" at bounding box center [1460, 236] width 137 height 16
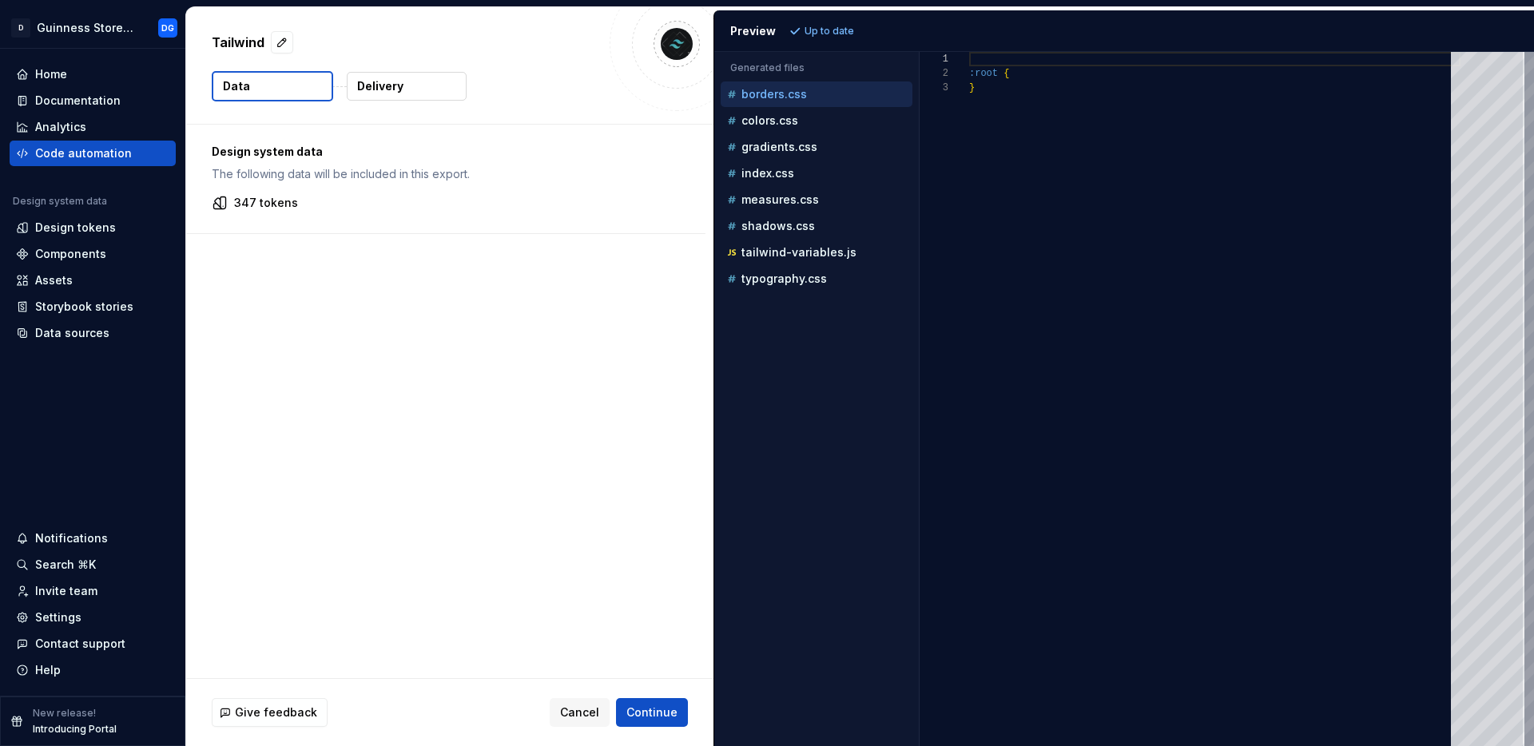
click at [407, 83] on button "Delivery" at bounding box center [407, 86] width 120 height 29
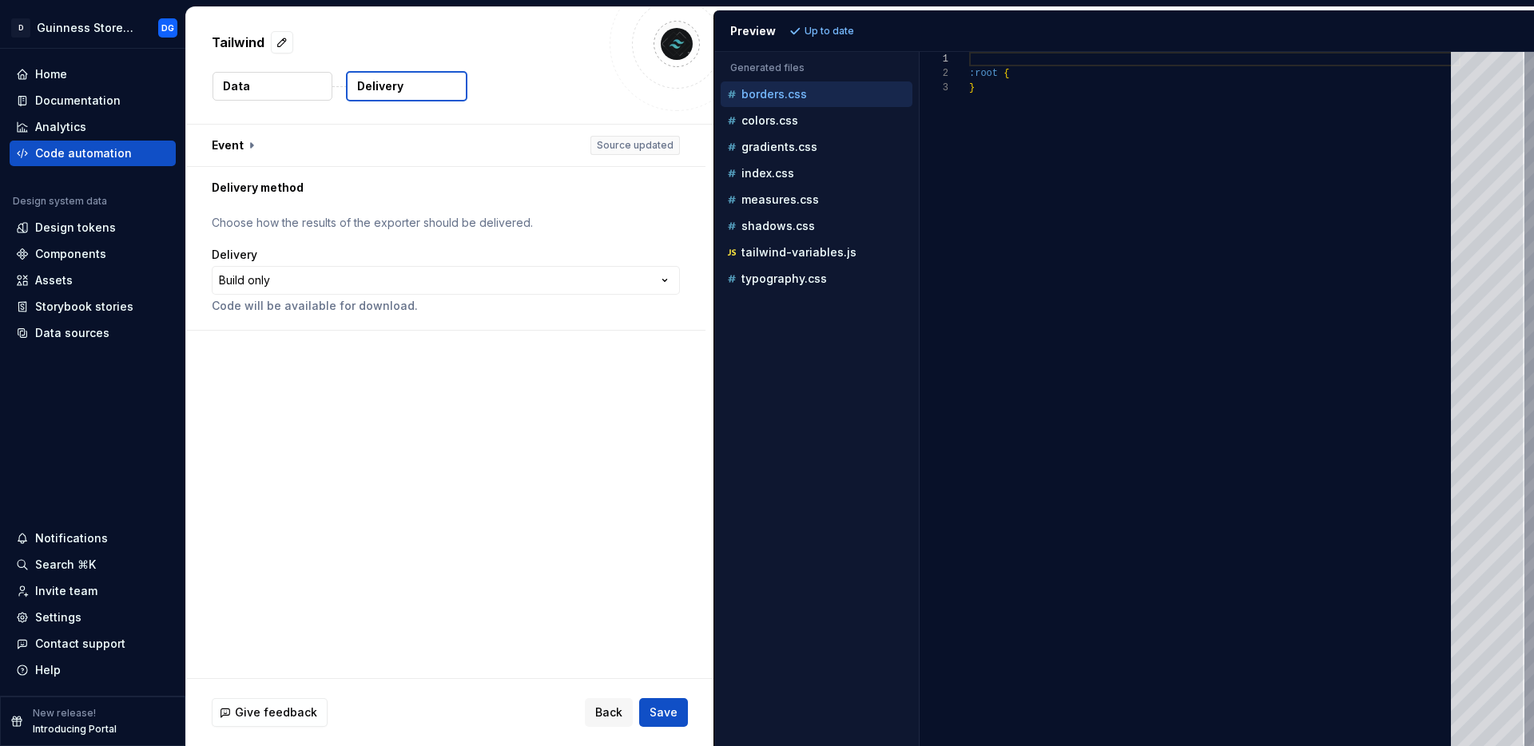
click at [262, 77] on button "Data" at bounding box center [272, 86] width 120 height 29
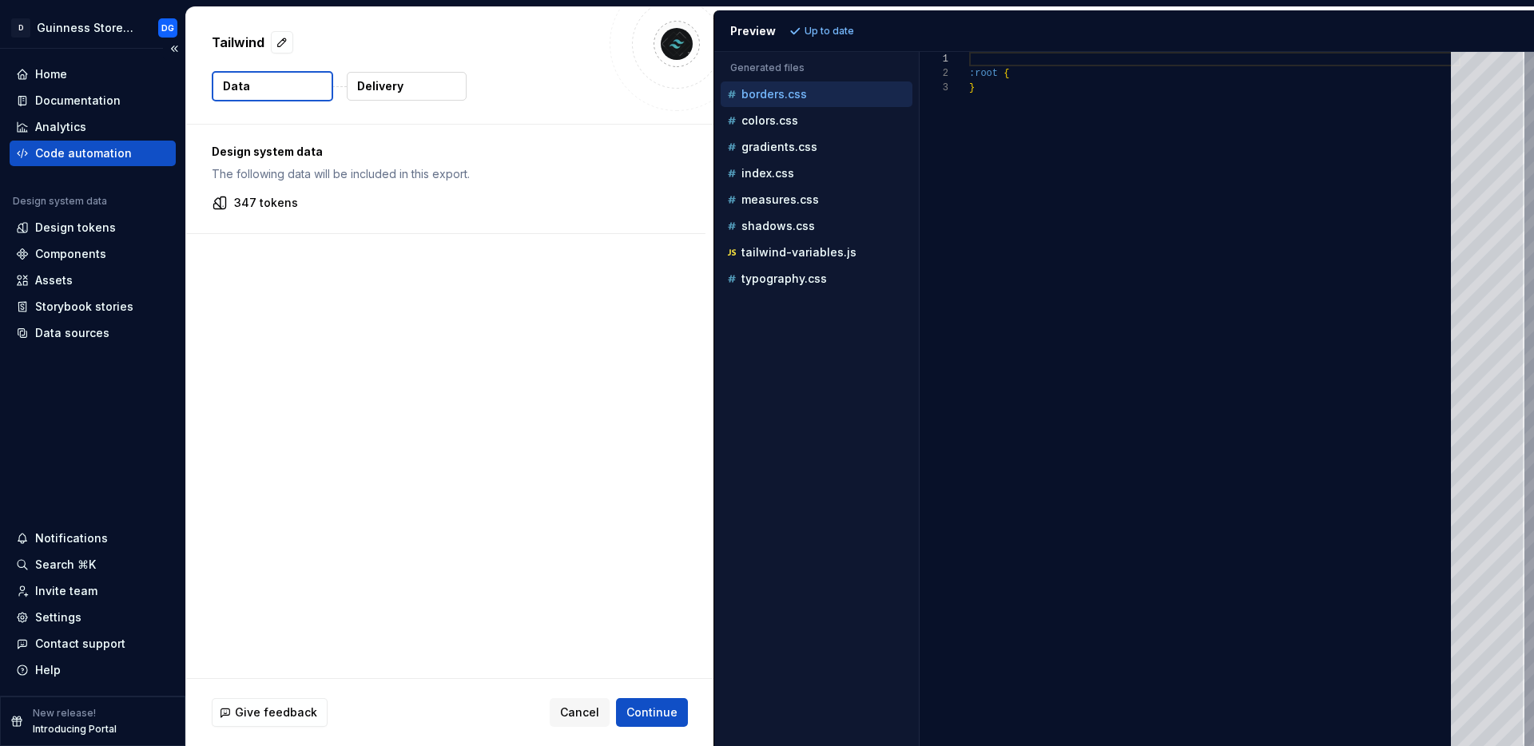
click at [89, 156] on div "Code automation" at bounding box center [83, 153] width 97 height 16
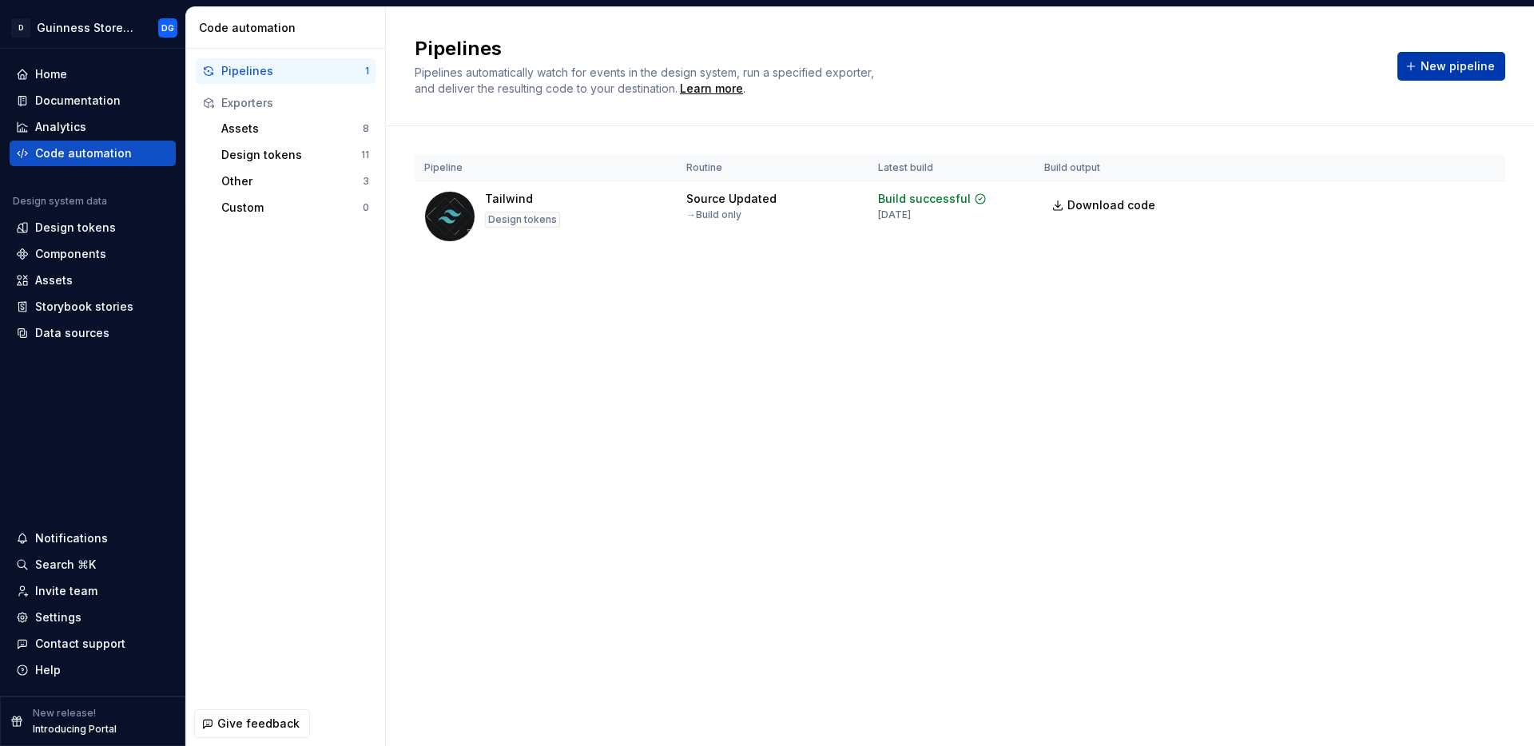
click at [1417, 69] on button "New pipeline" at bounding box center [1451, 66] width 108 height 29
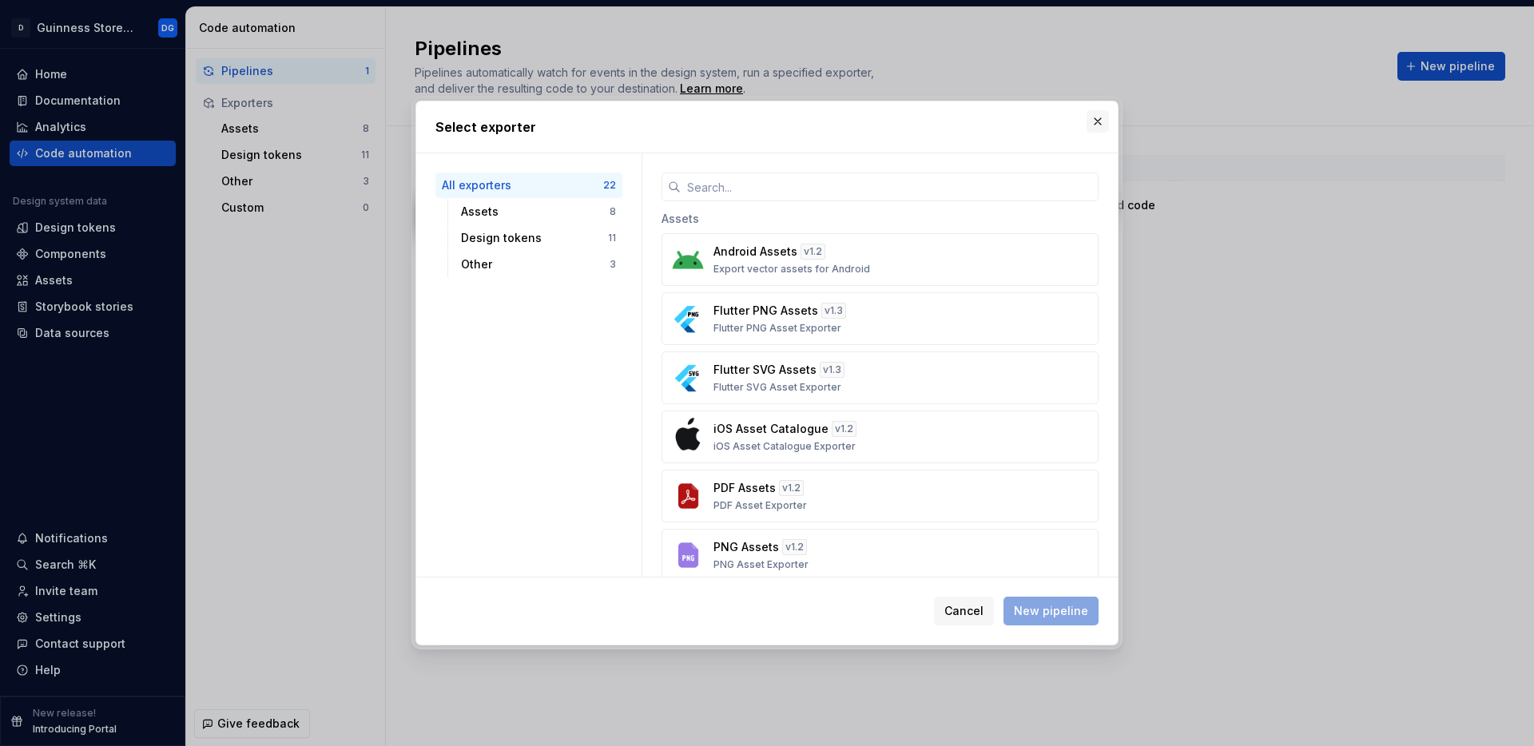
click at [1105, 121] on button "button" at bounding box center [1097, 121] width 22 height 22
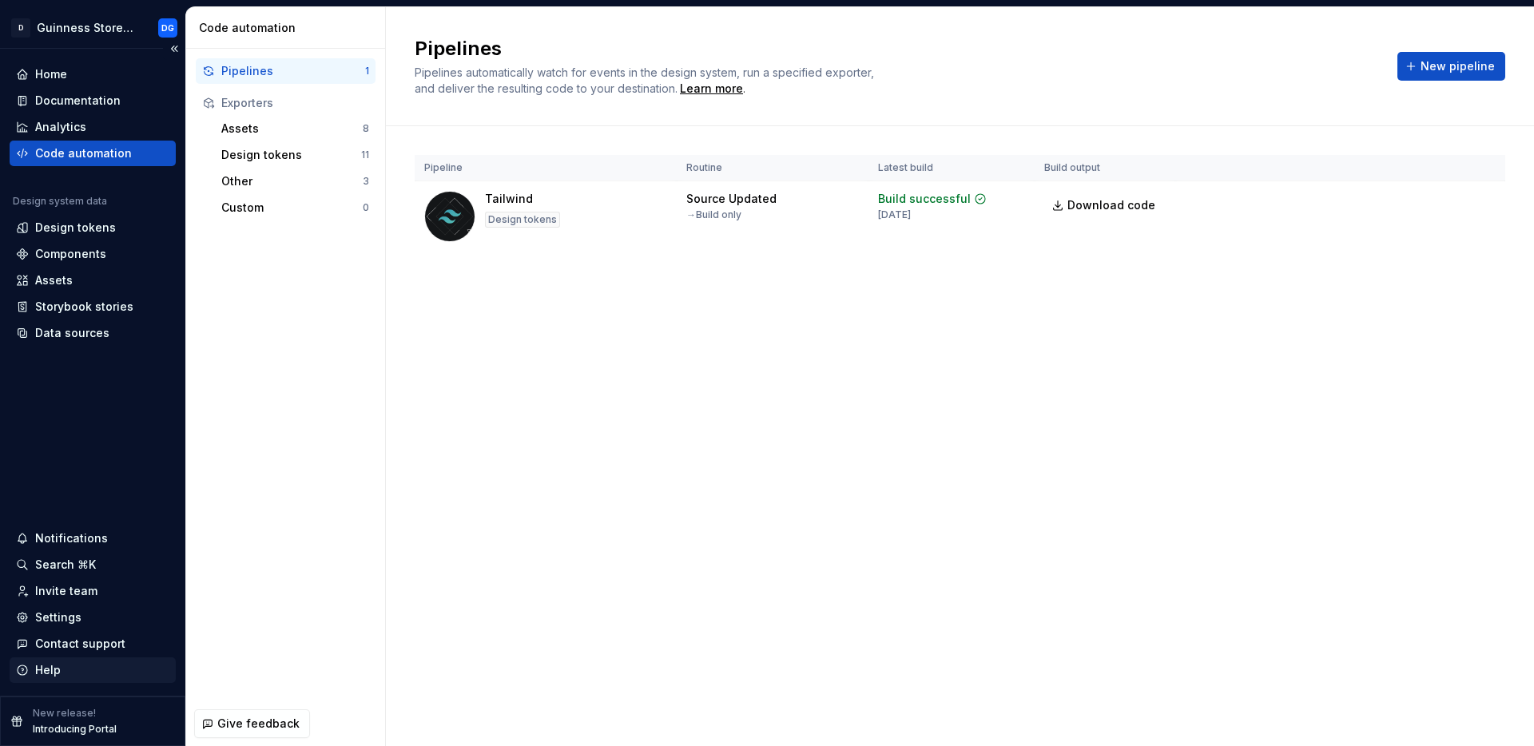
click at [41, 670] on div "Help" at bounding box center [48, 670] width 26 height 16
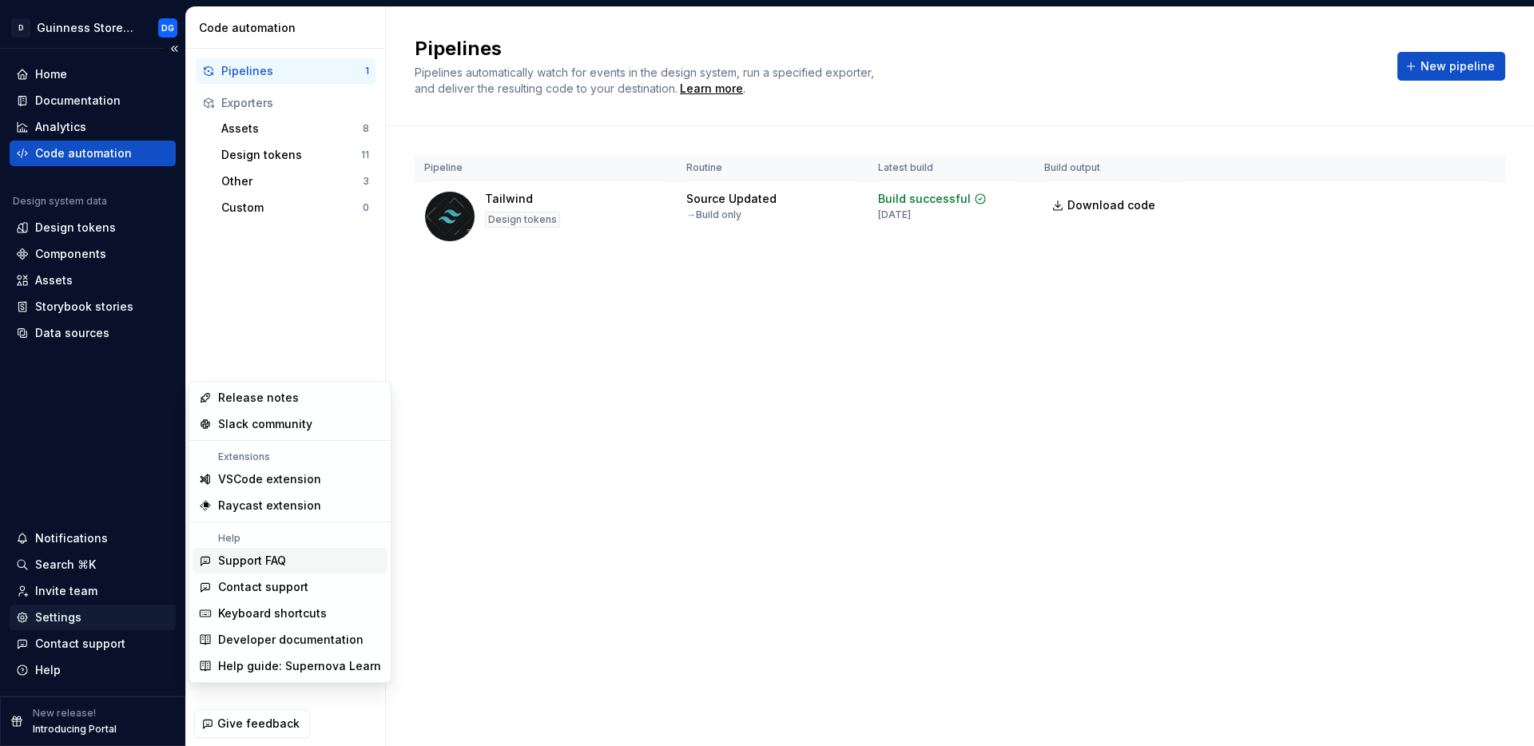
click at [73, 619] on div "Settings" at bounding box center [58, 617] width 46 height 16
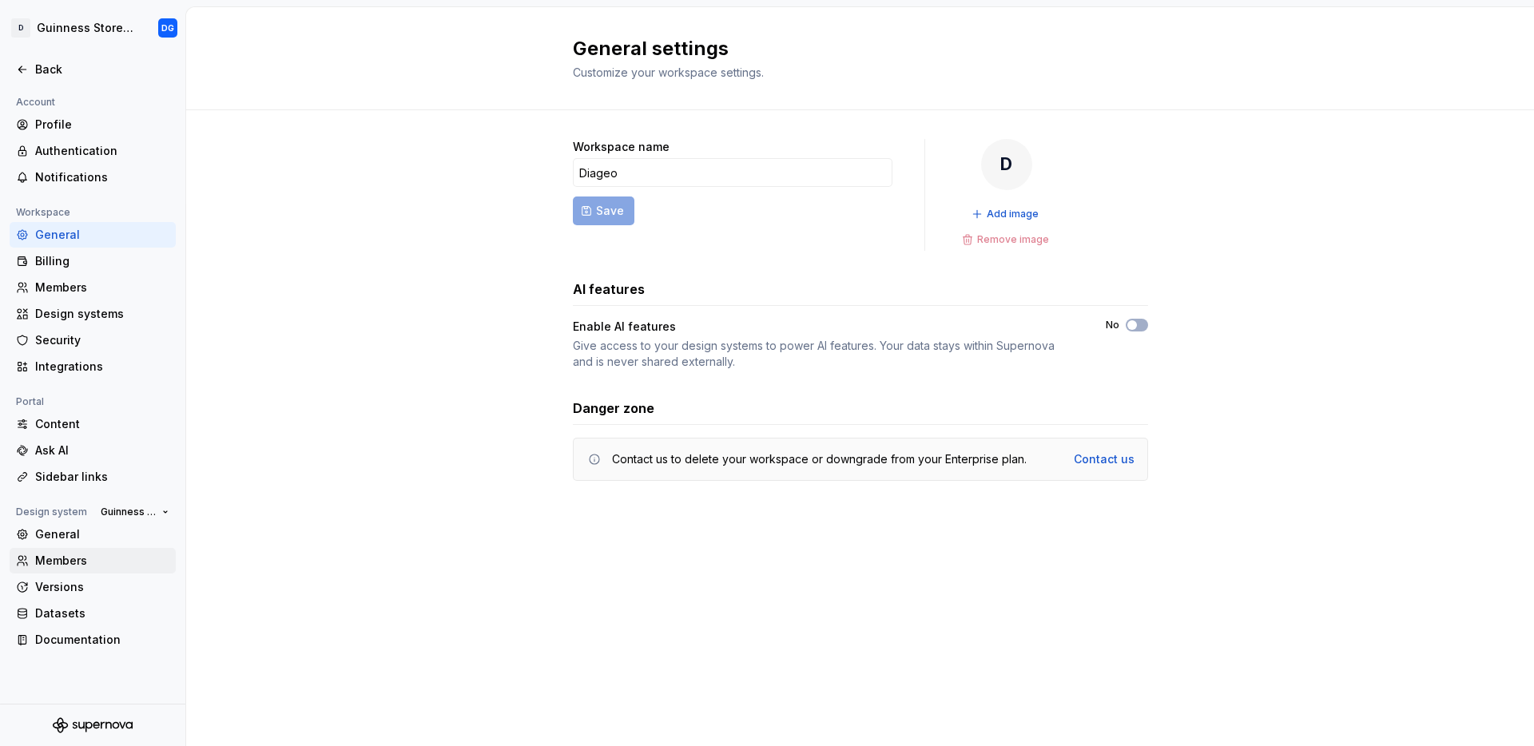
click at [66, 564] on div "Members" at bounding box center [102, 561] width 134 height 16
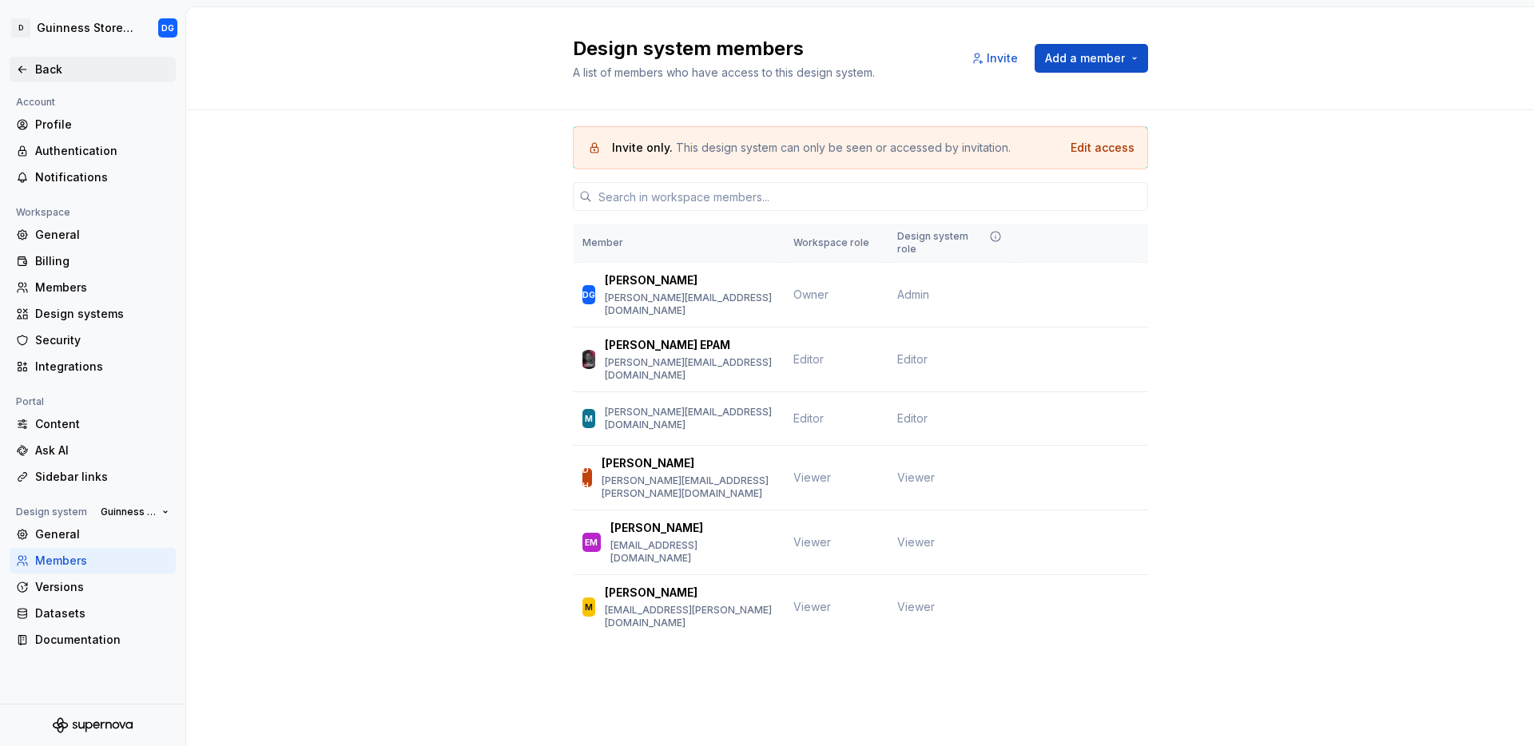
click at [45, 69] on div "Back" at bounding box center [102, 70] width 134 height 16
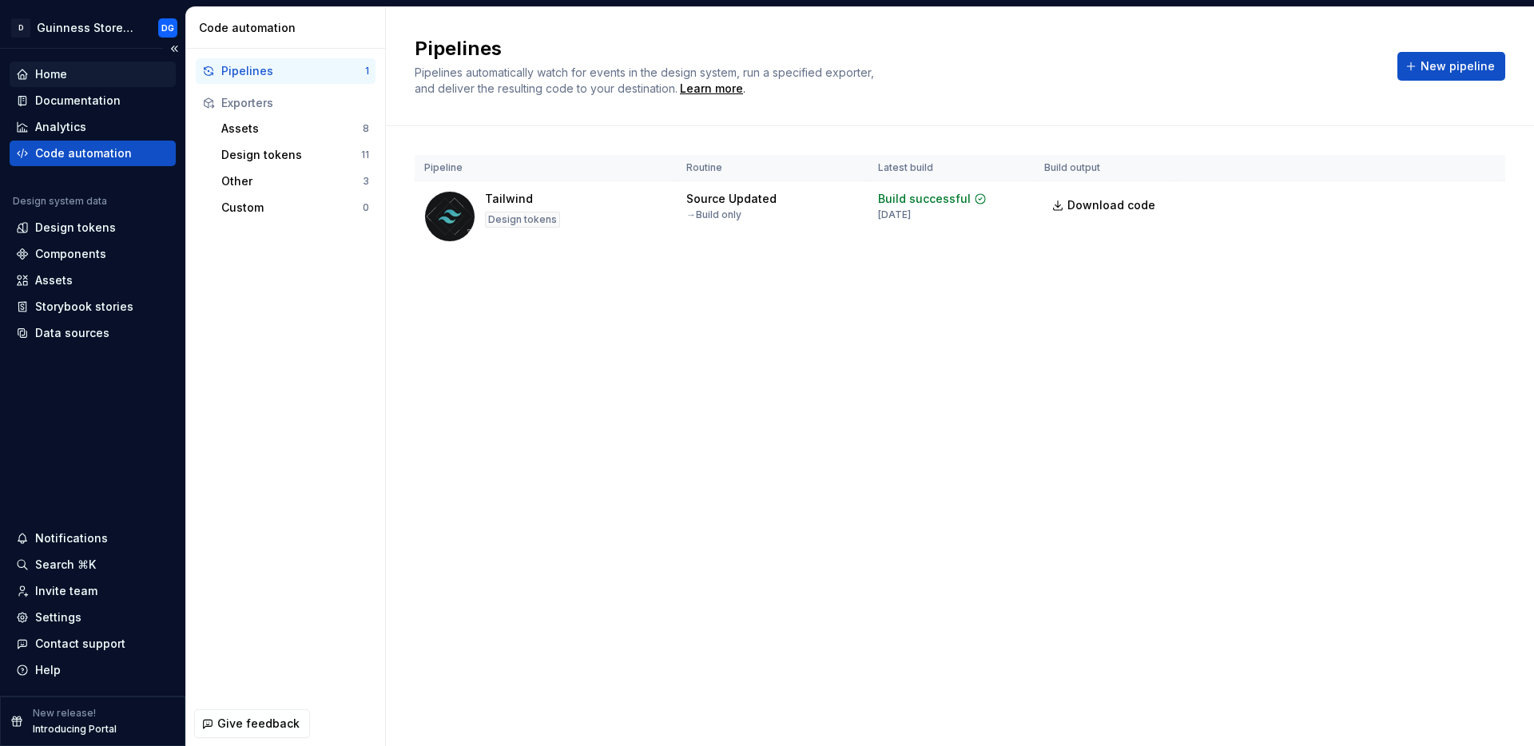
click at [62, 81] on div "Home" at bounding box center [51, 74] width 32 height 16
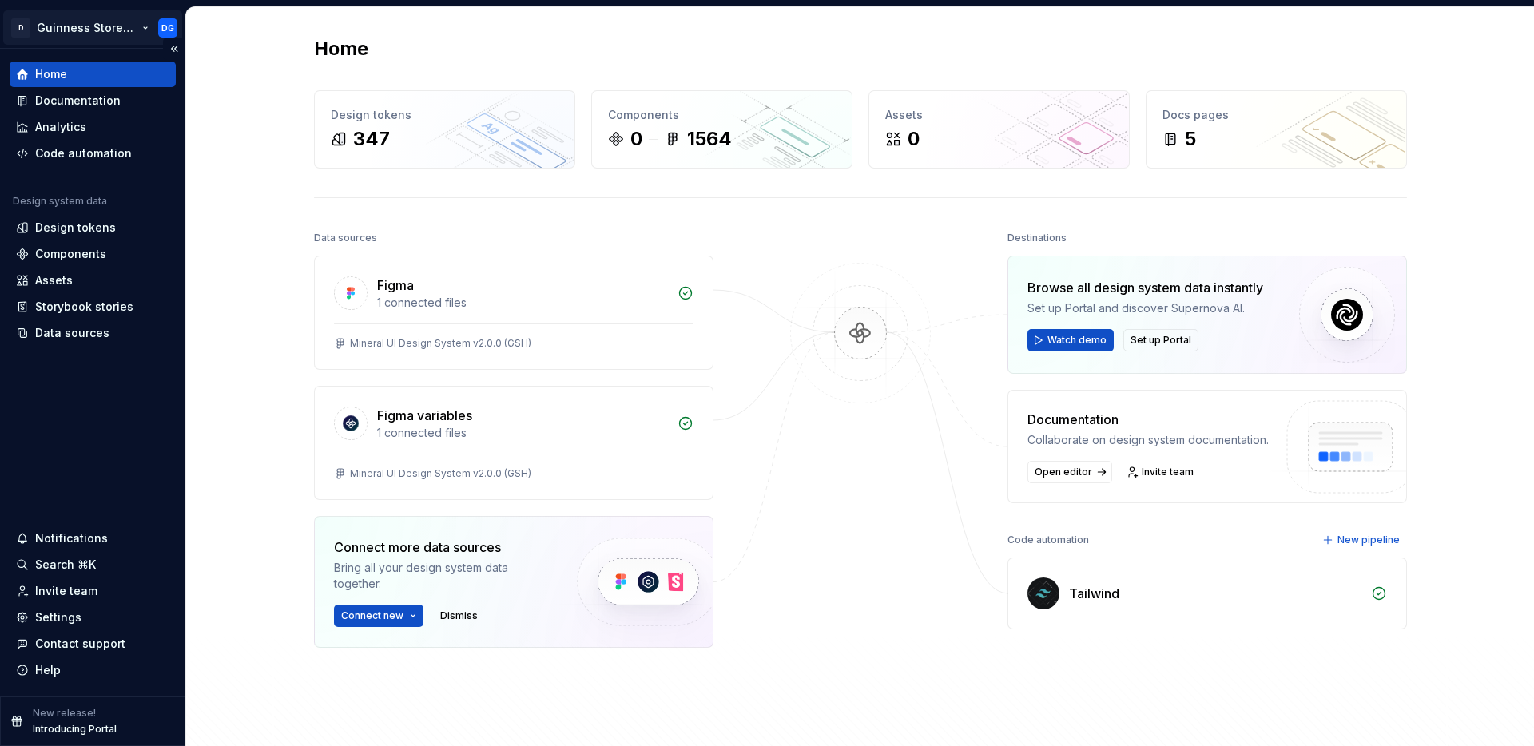
click at [123, 22] on html "D Guinness Storehouse DG Home Documentation Analytics Code automation Design sy…" at bounding box center [767, 373] width 1534 height 746
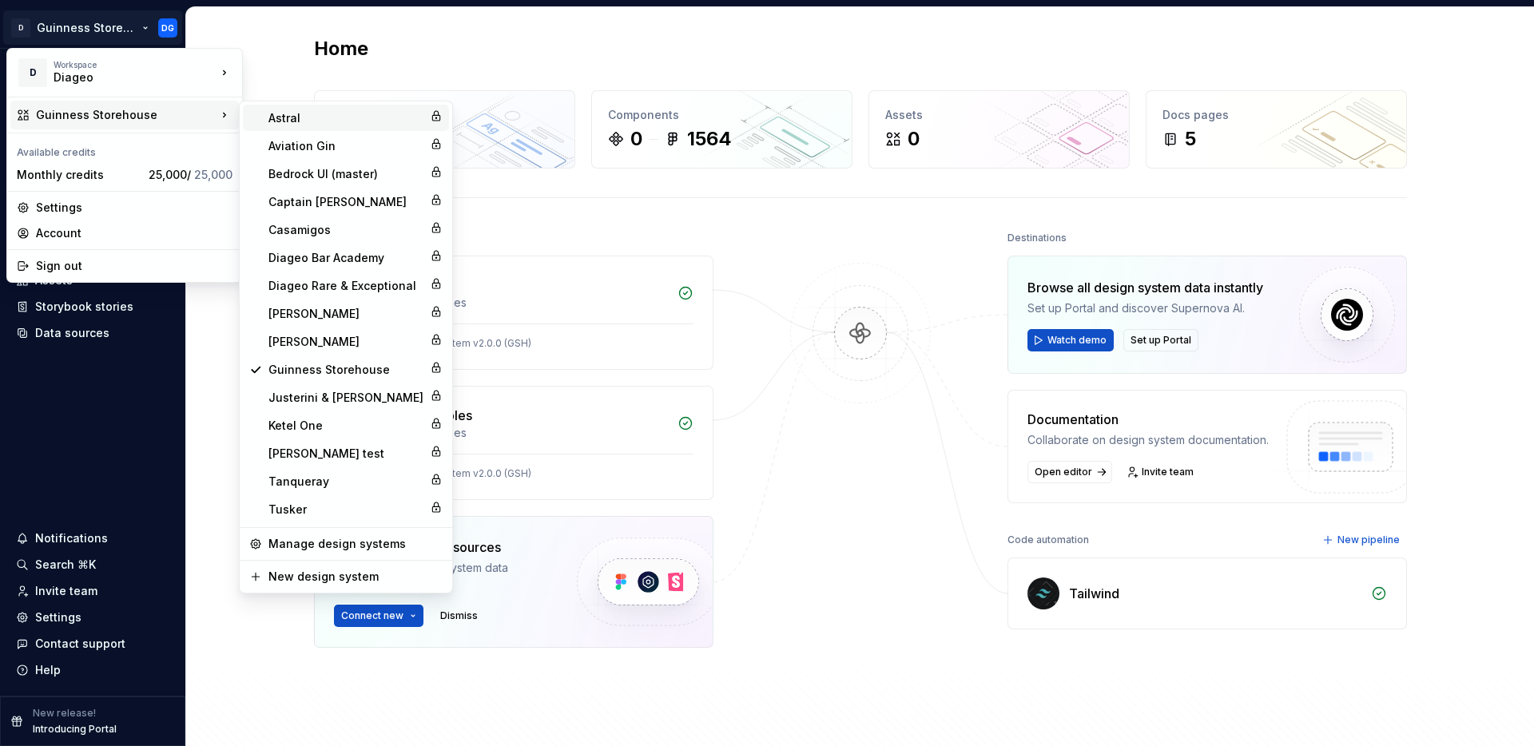
click at [293, 120] on div "Astral" at bounding box center [345, 118] width 155 height 16
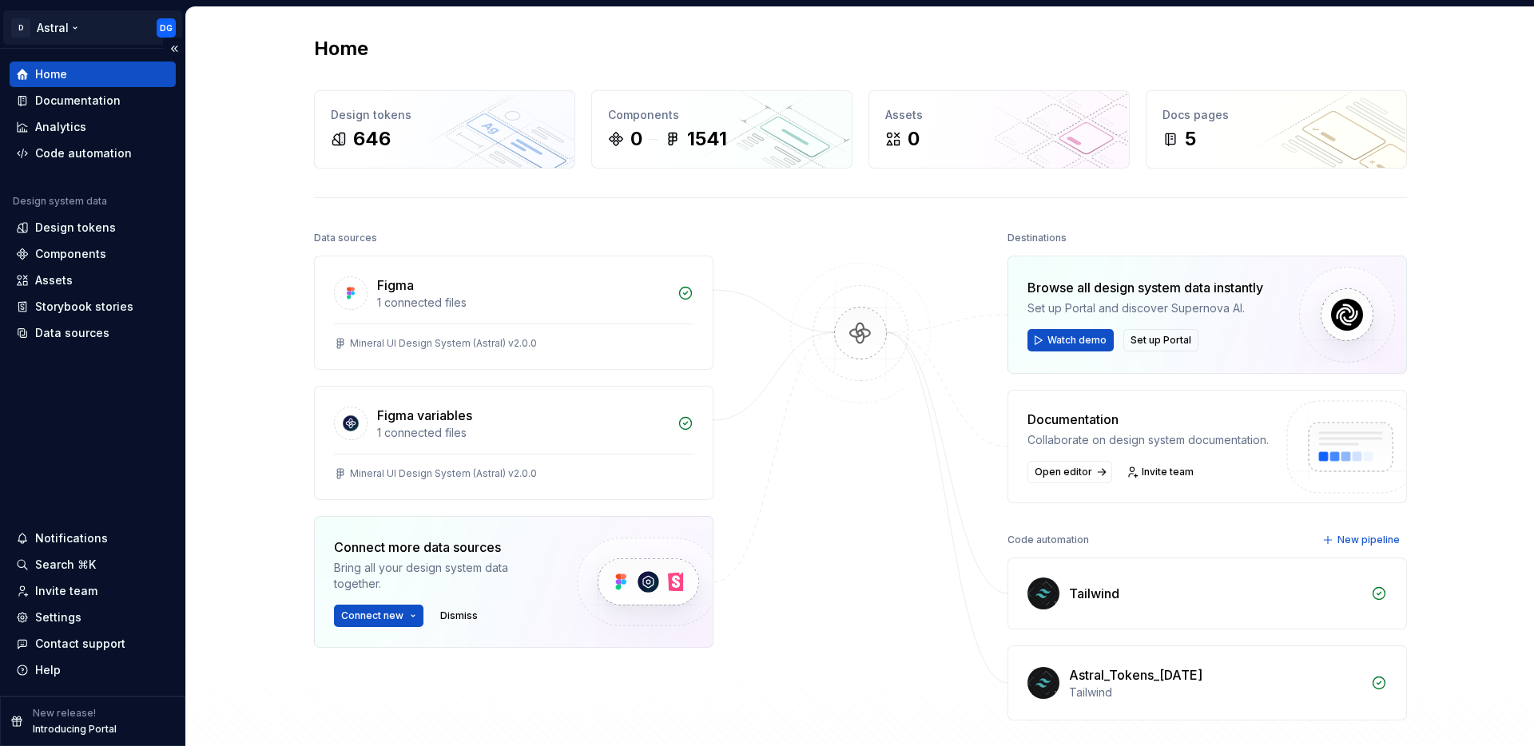
click at [105, 33] on html "D Astral DG Home Documentation Analytics Code automation Design system data Des…" at bounding box center [767, 373] width 1534 height 746
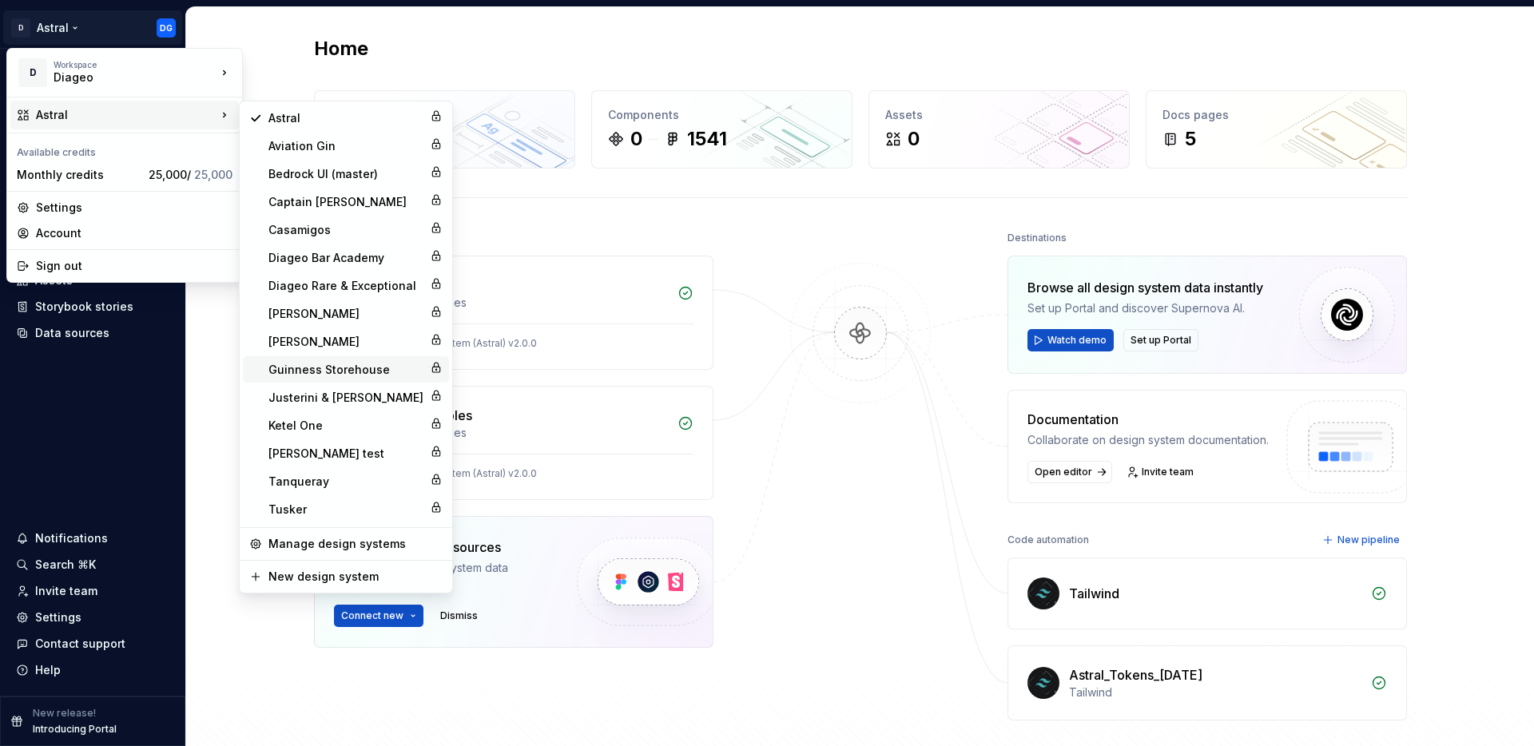
click at [309, 367] on div "Guinness Storehouse" at bounding box center [345, 370] width 155 height 16
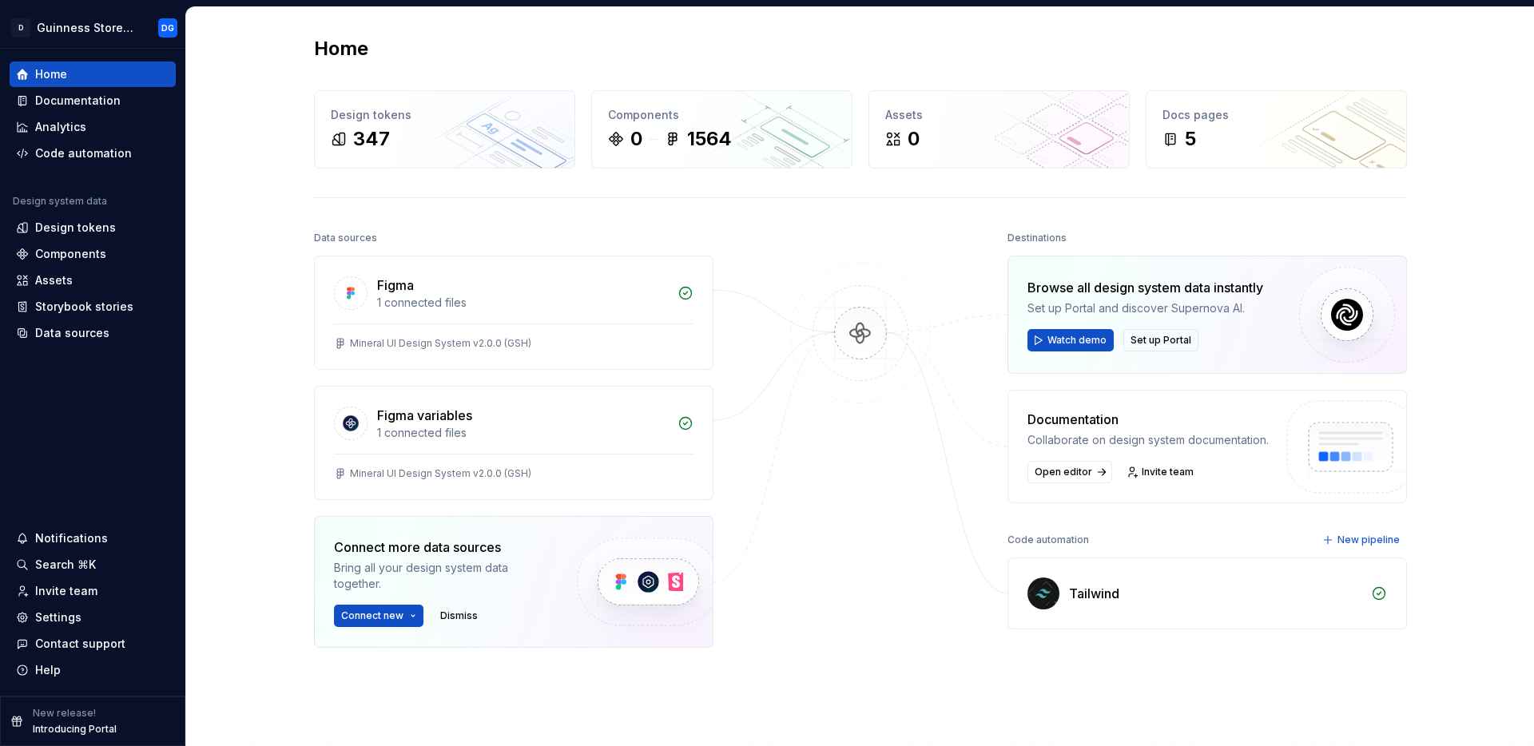
click at [276, 99] on div "Home Design tokens 347 Components 0 1564 Assets 0 Docs pages 5 Data sources Fig…" at bounding box center [859, 414] width 1347 height 814
click at [56, 617] on div "Settings" at bounding box center [58, 617] width 46 height 16
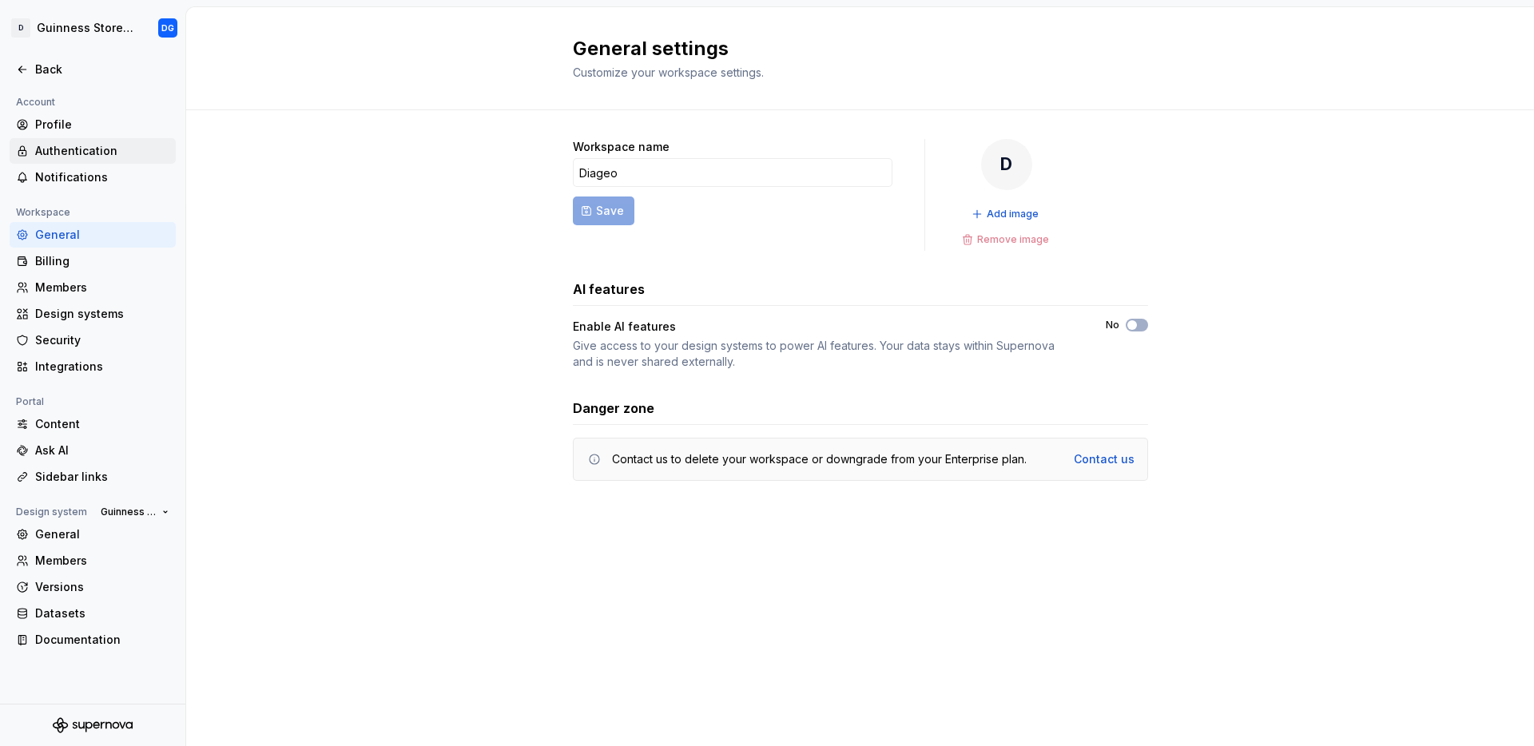
click at [74, 151] on div "Authentication" at bounding box center [102, 151] width 134 height 16
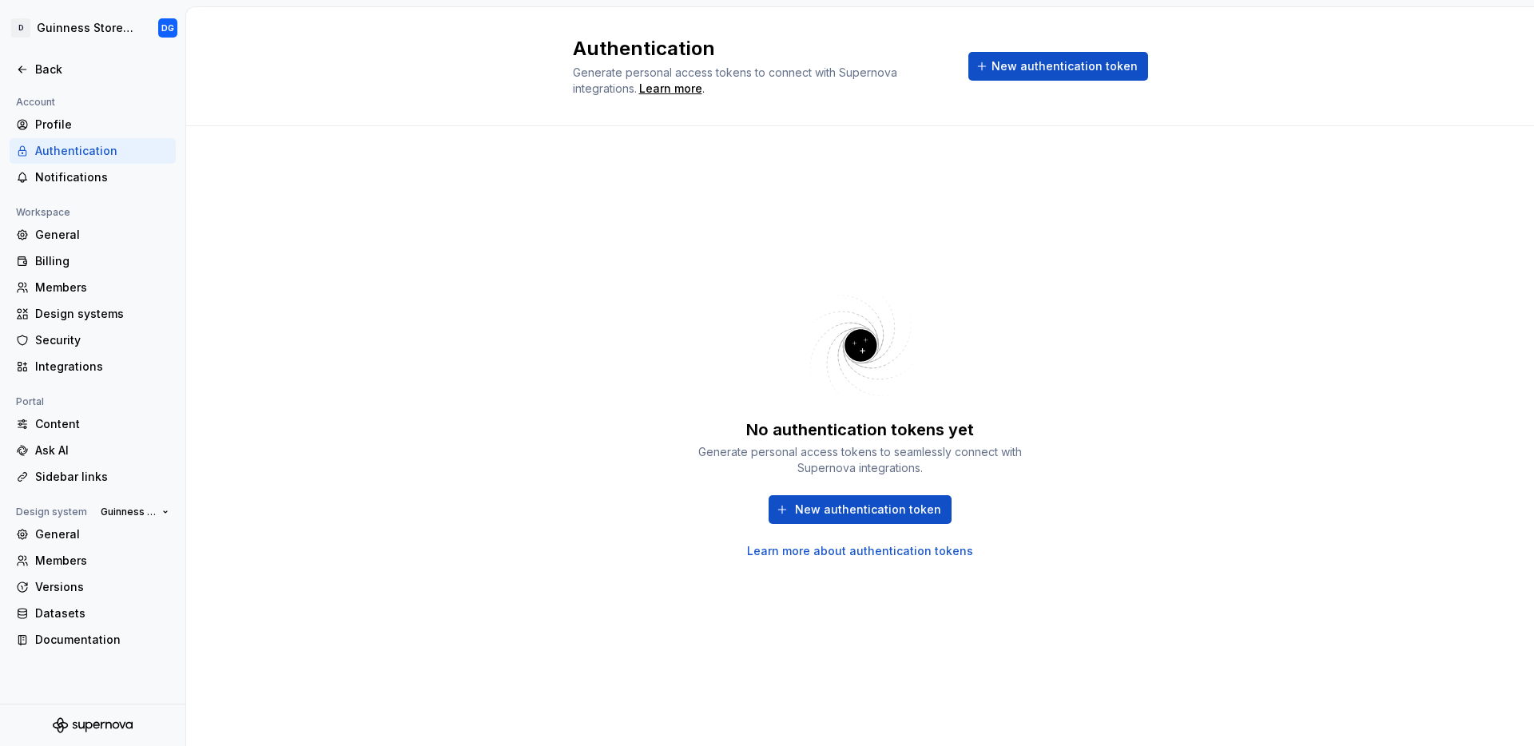
click at [812, 550] on link "Learn more about authentication tokens" at bounding box center [860, 551] width 226 height 16
